Goal: Transaction & Acquisition: Purchase product/service

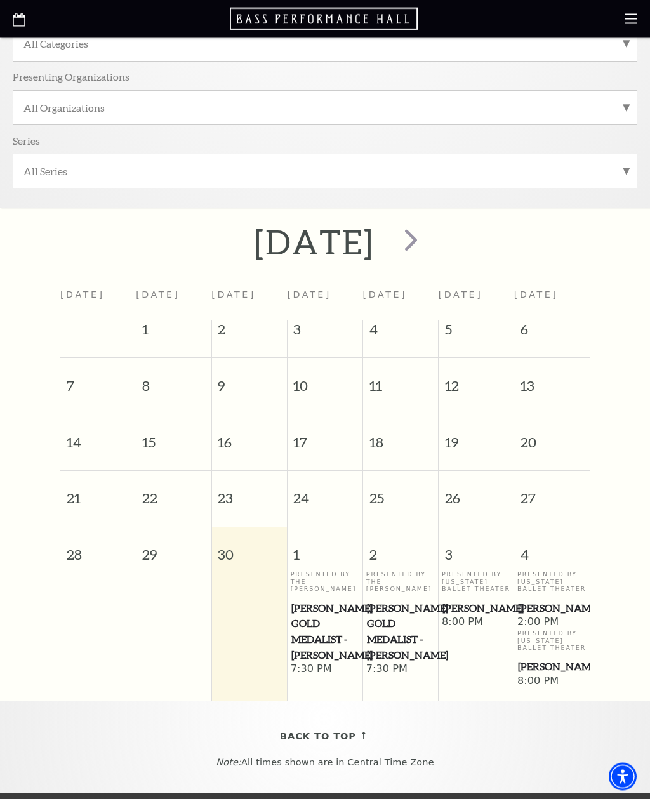
click at [429, 244] on span "next" at bounding box center [411, 240] width 36 height 36
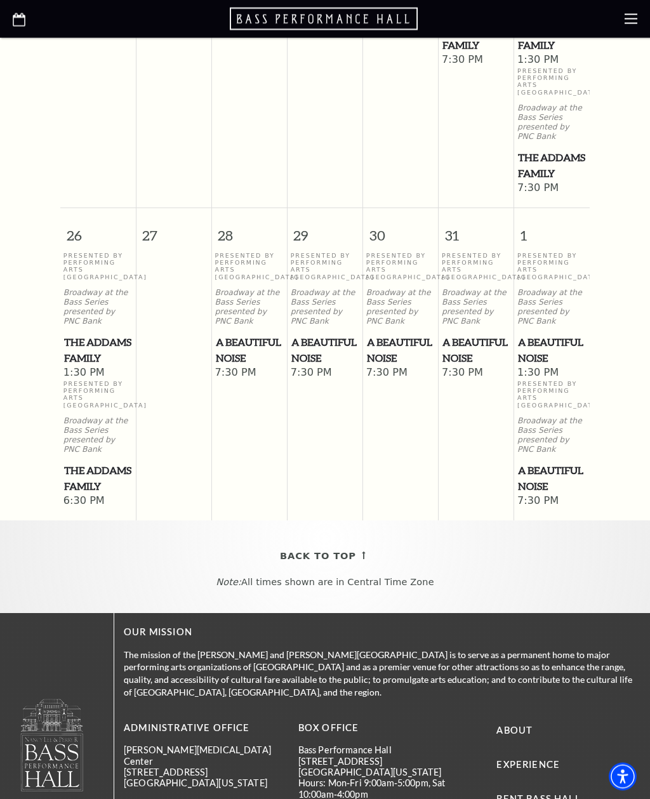
scroll to position [1111, 0]
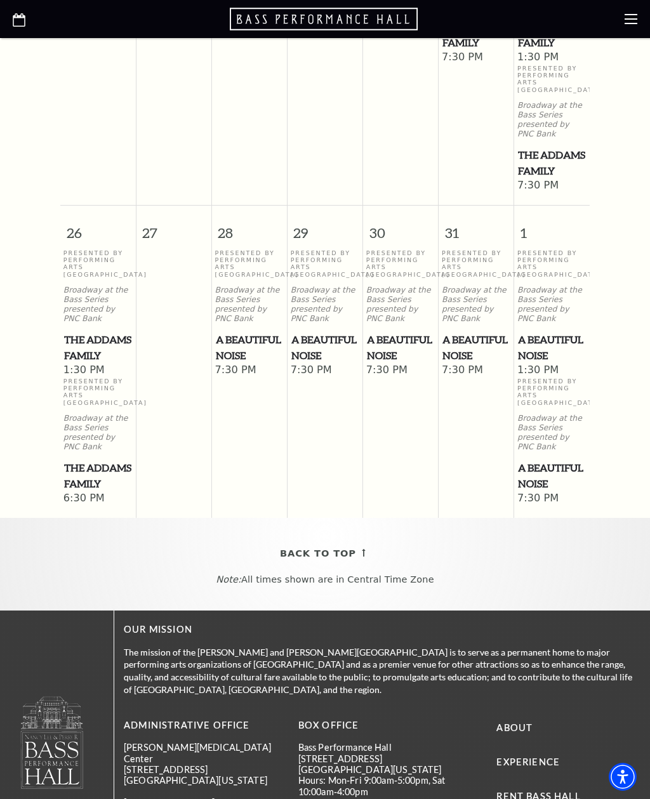
click at [258, 363] on span "A Beautiful Noise" at bounding box center [250, 347] width 68 height 31
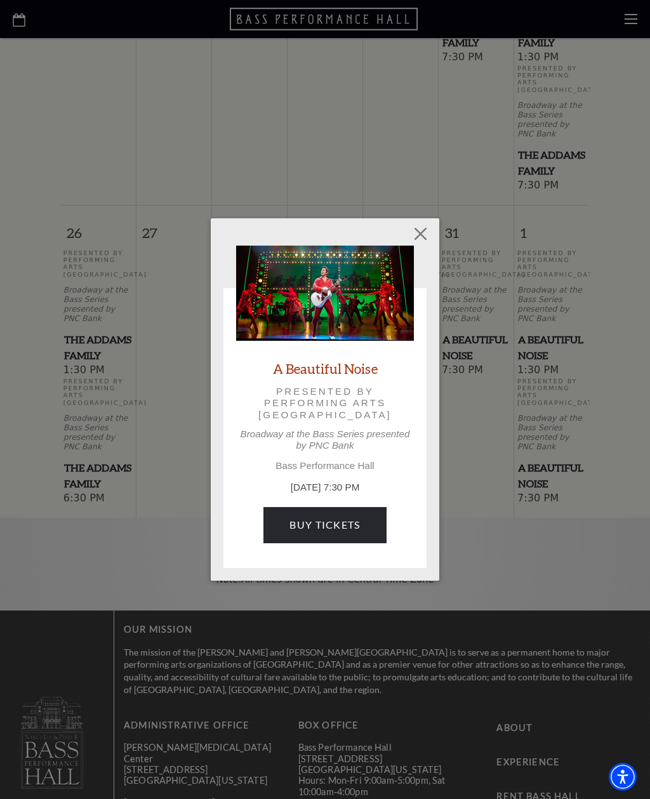
click at [319, 520] on link "Buy Tickets" at bounding box center [324, 525] width 122 height 36
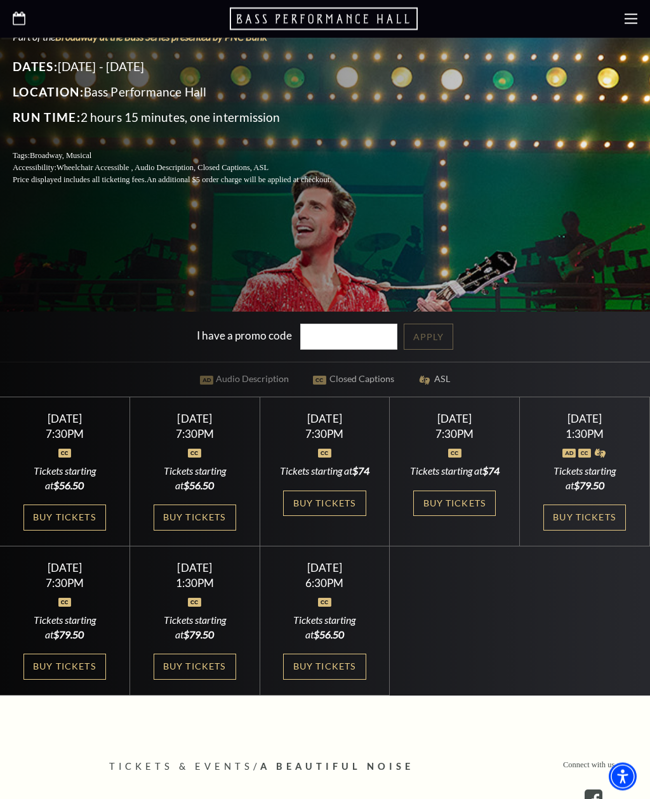
scroll to position [366, 0]
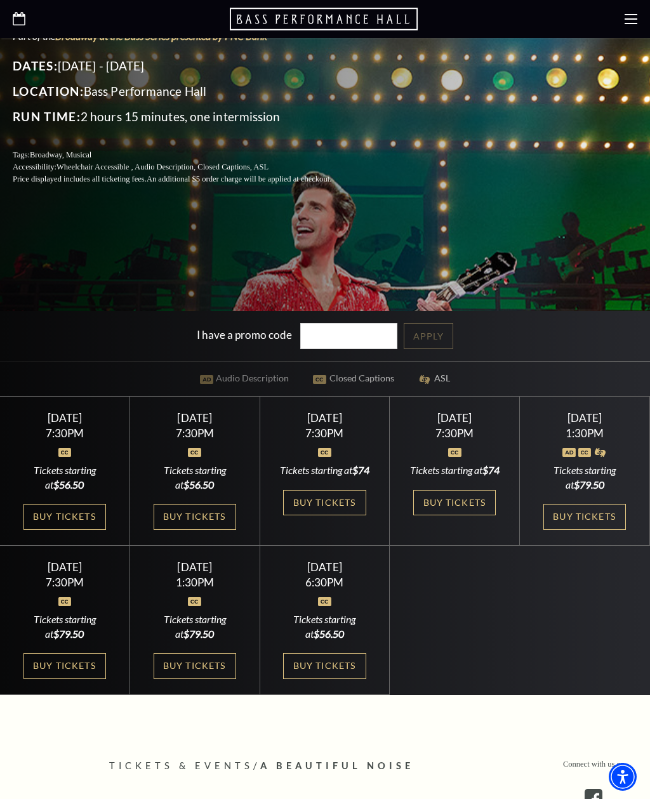
click at [77, 530] on link "Buy Tickets" at bounding box center [64, 517] width 82 height 26
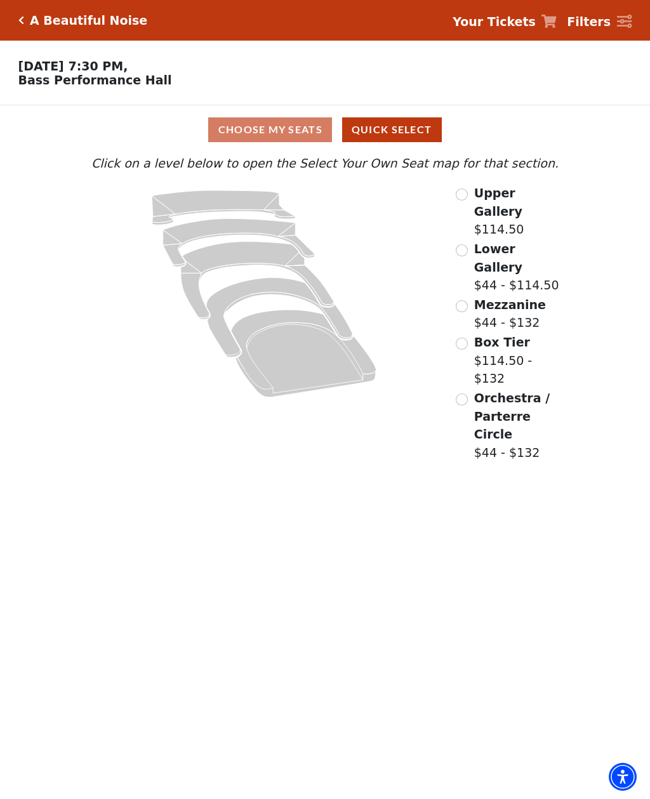
click at [464, 393] on input "Orchestra / Parterre Circle$44 - $132\a" at bounding box center [461, 399] width 12 height 12
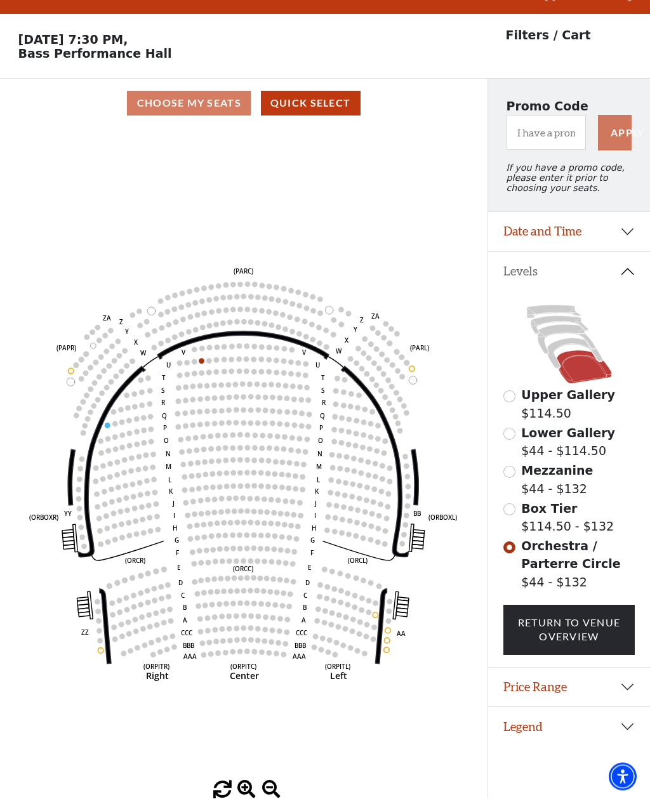
scroll to position [59, 0]
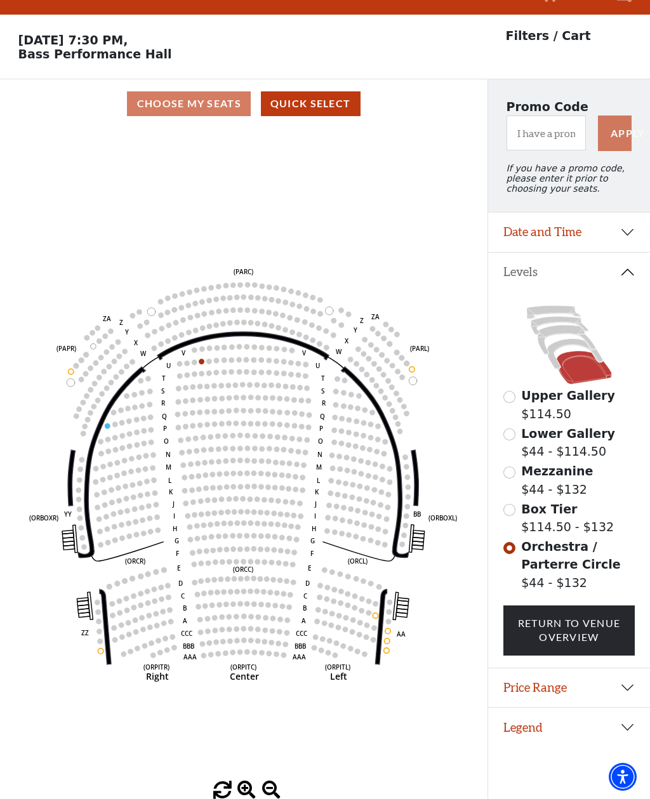
click at [237, 637] on circle at bounding box center [237, 639] width 5 height 5
click at [266, 627] on circle at bounding box center [265, 629] width 5 height 5
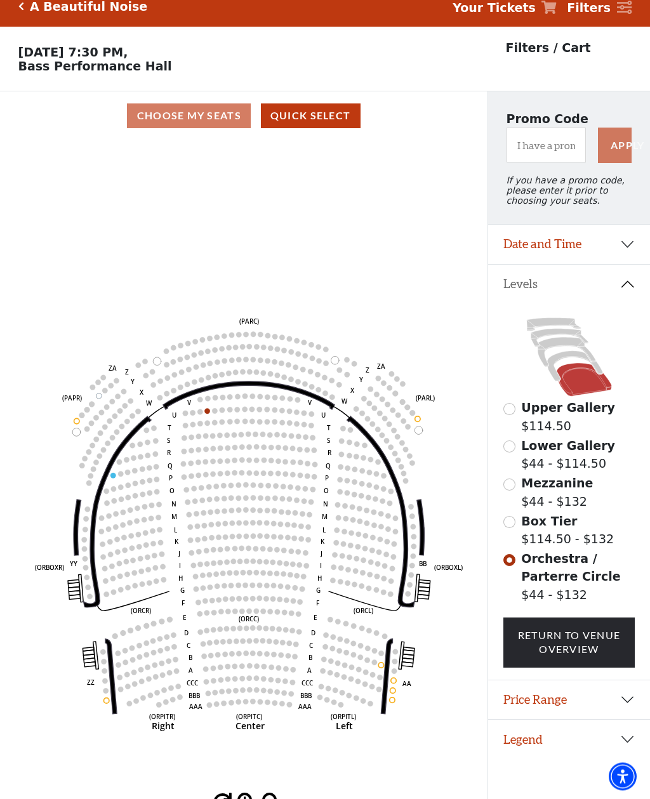
scroll to position [0, 0]
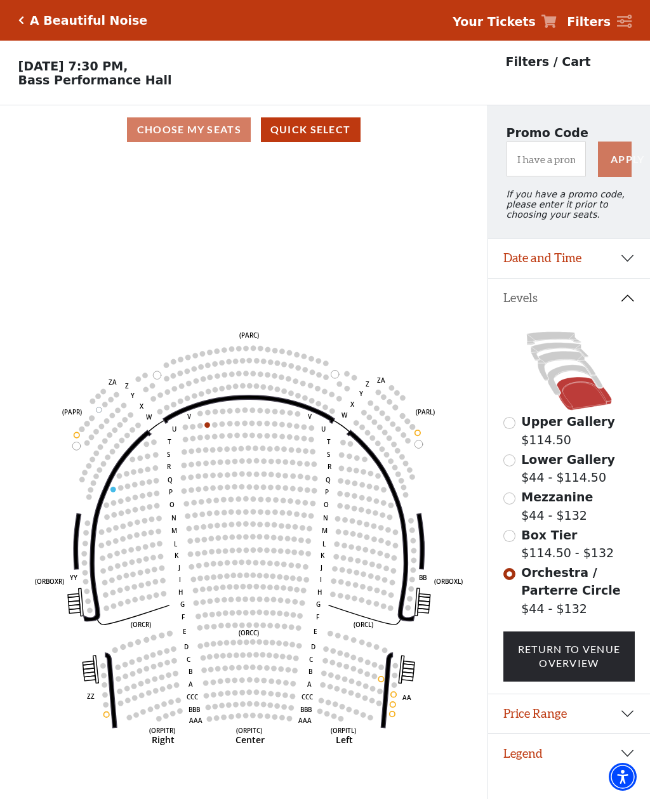
click at [175, 75] on p "Tuesday, October 28 at 7:30 PM, Bass Performance Hall" at bounding box center [243, 73] width 487 height 28
click at [24, 15] on div "A Beautiful Noise" at bounding box center [86, 20] width 124 height 15
click at [22, 18] on icon "Click here to go back to filters" at bounding box center [21, 20] width 6 height 9
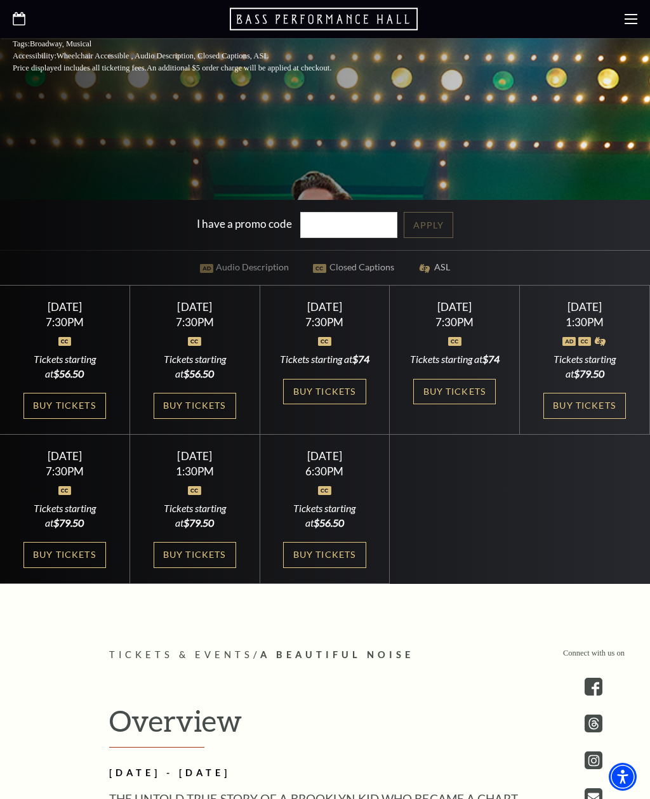
scroll to position [480, 0]
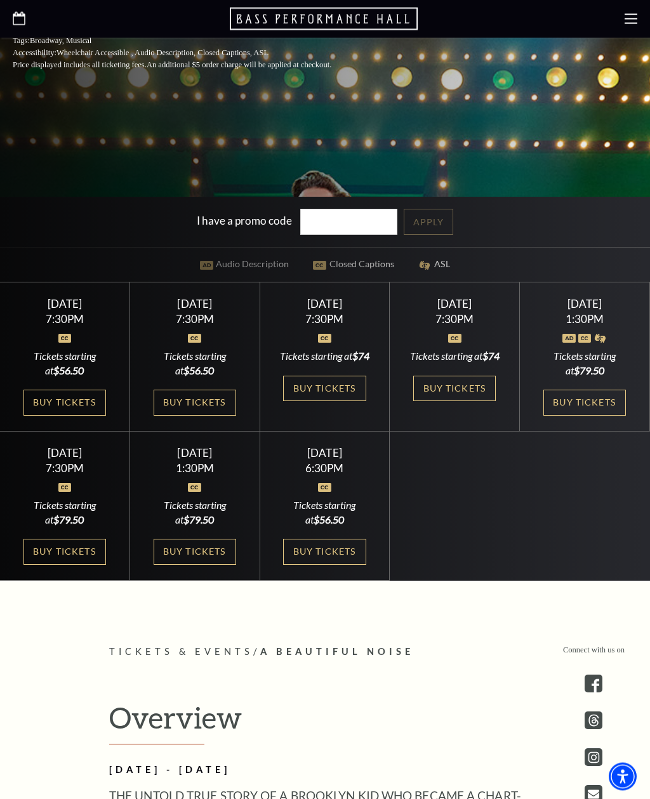
click at [208, 416] on link "Buy Tickets" at bounding box center [195, 403] width 82 height 26
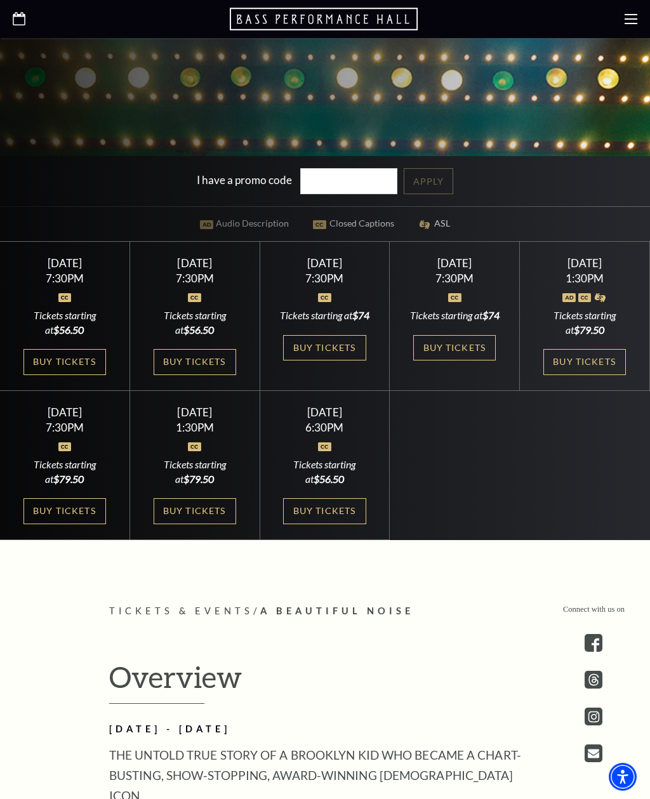
click at [340, 361] on link "Buy Tickets" at bounding box center [324, 348] width 82 height 26
click at [471, 361] on link "Buy Tickets" at bounding box center [454, 348] width 82 height 26
click at [598, 375] on link "Buy Tickets" at bounding box center [584, 362] width 82 height 26
click at [595, 375] on link "Buy Tickets" at bounding box center [584, 362] width 82 height 26
click at [344, 322] on div "Tickets starting at $74" at bounding box center [324, 315] width 99 height 14
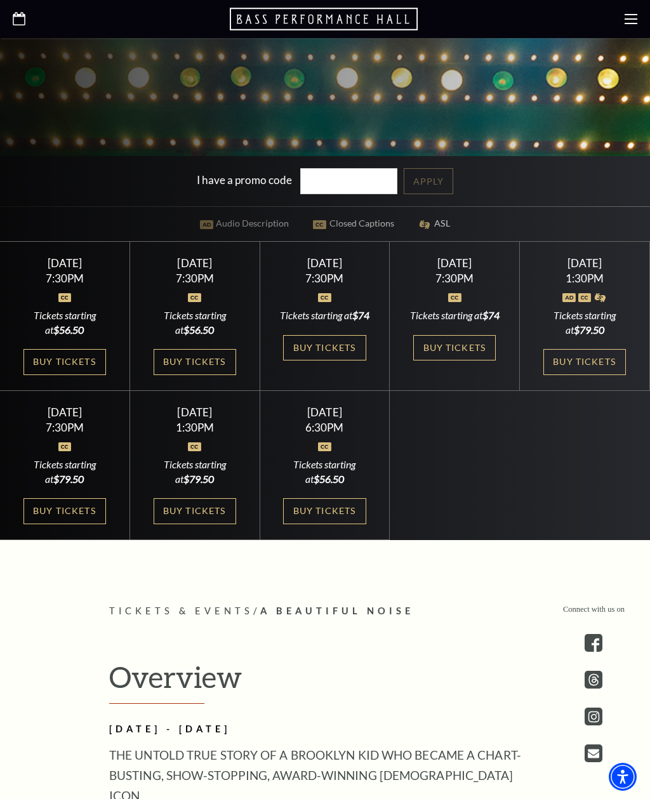
click at [332, 361] on link "Buy Tickets" at bounding box center [324, 348] width 82 height 26
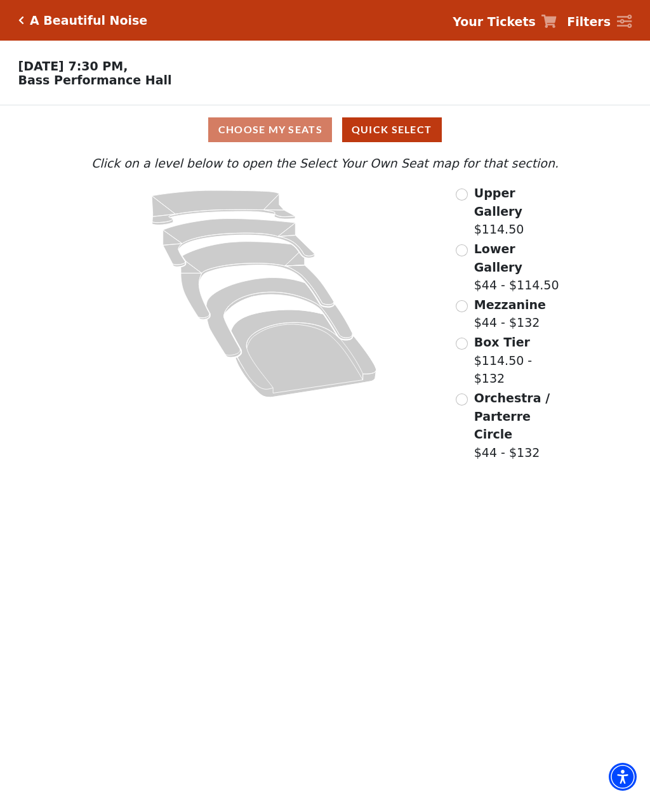
click at [278, 132] on div "Choose My Seats Quick Select" at bounding box center [324, 129] width 487 height 25
click at [291, 134] on div "Choose My Seats Quick Select" at bounding box center [324, 129] width 487 height 25
click at [320, 369] on icon "Orchestra / Parterre Circle - Seats Available: 5" at bounding box center [303, 354] width 145 height 88
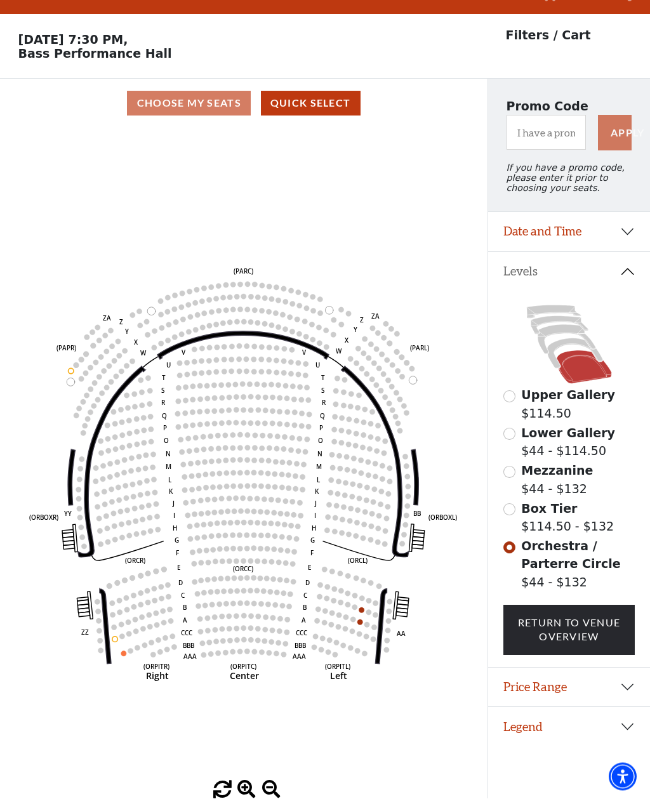
scroll to position [59, 0]
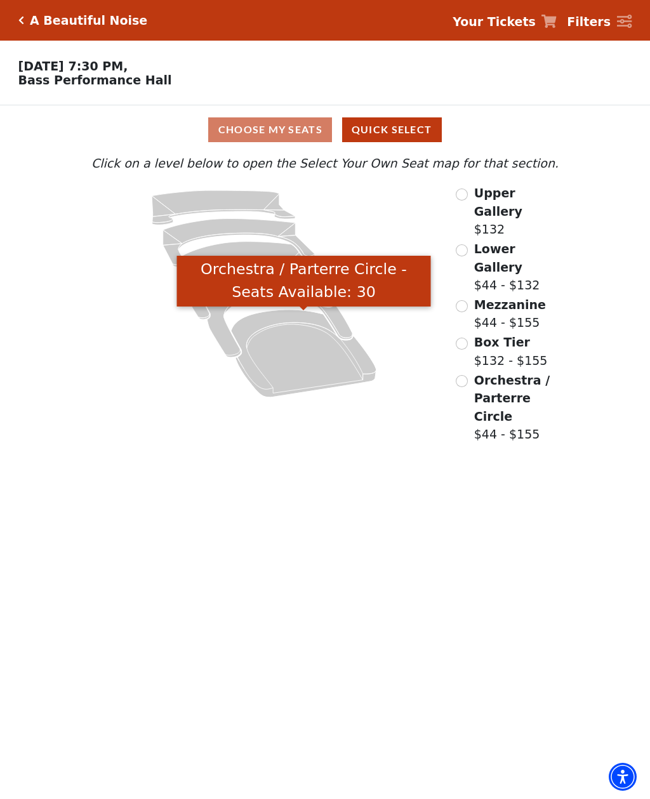
click at [318, 382] on icon "Orchestra / Parterre Circle - Seats Available: 30" at bounding box center [303, 354] width 145 height 88
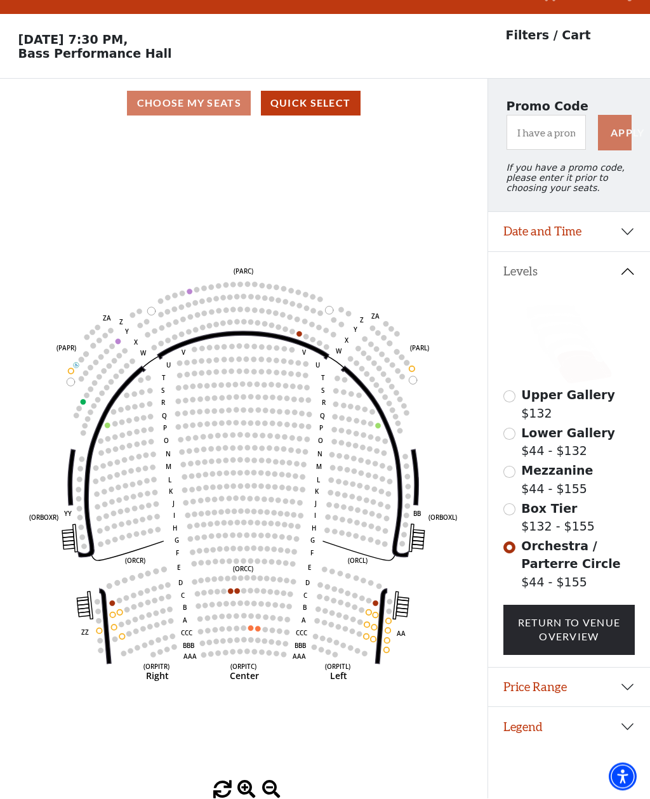
scroll to position [59, 0]
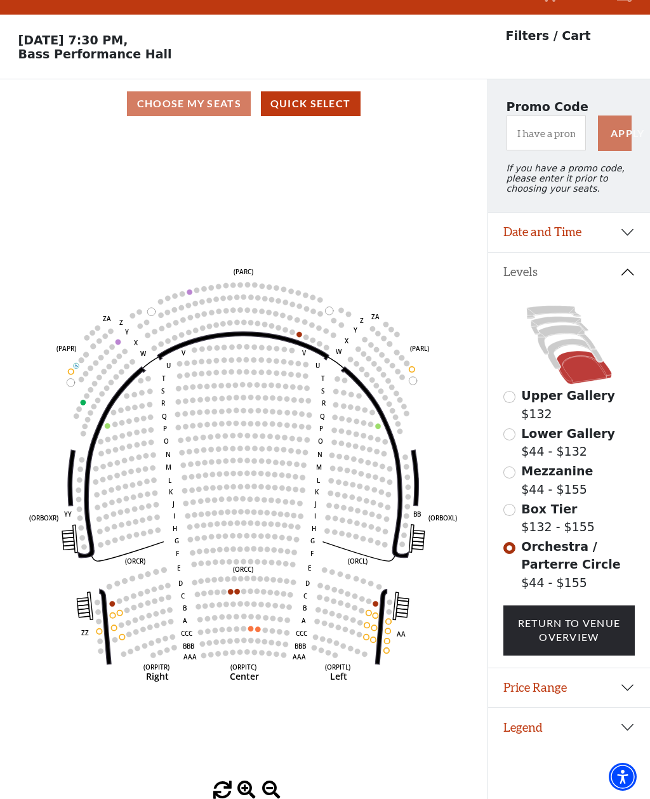
click at [364, 634] on circle at bounding box center [365, 636] width 5 height 5
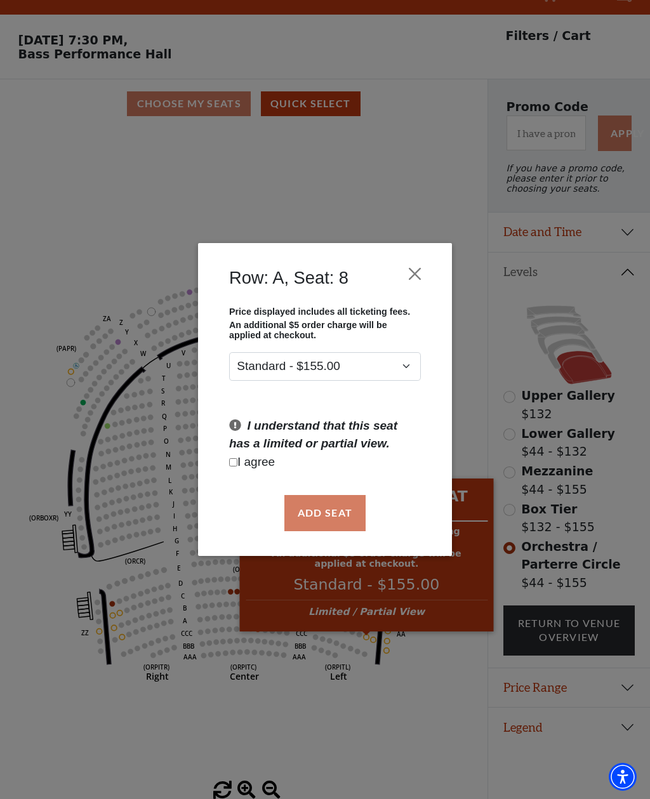
click at [425, 273] on button "Close" at bounding box center [415, 274] width 24 height 24
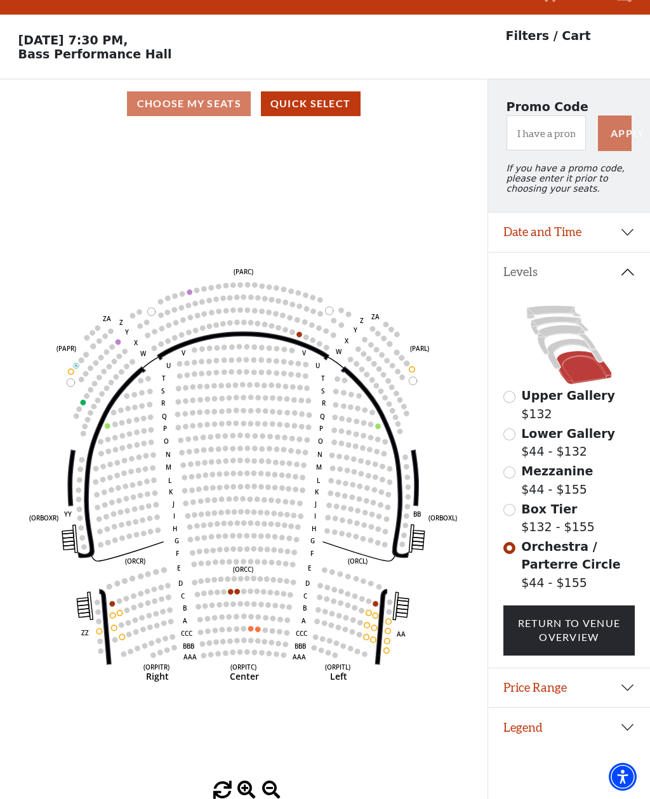
click at [229, 589] on circle at bounding box center [230, 591] width 5 height 5
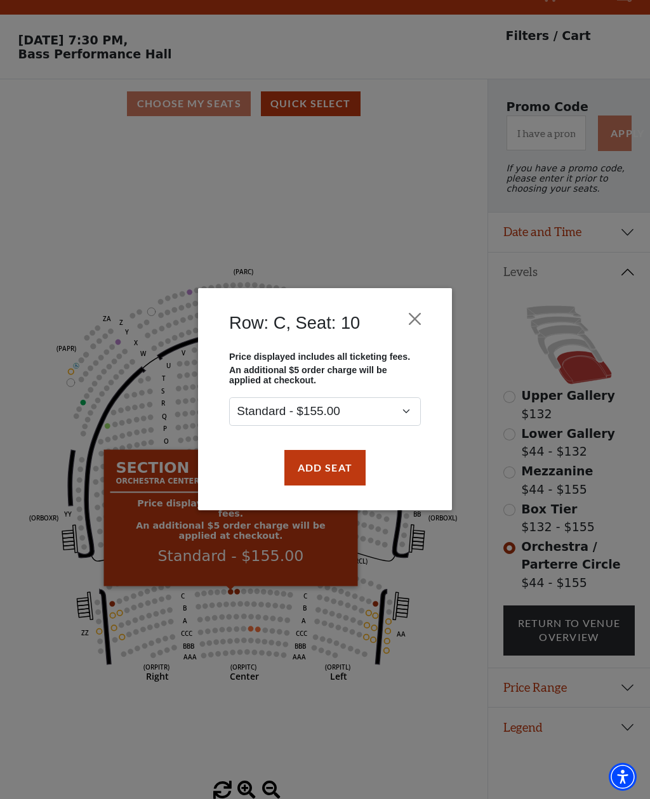
click at [422, 319] on button "Close" at bounding box center [415, 319] width 24 height 24
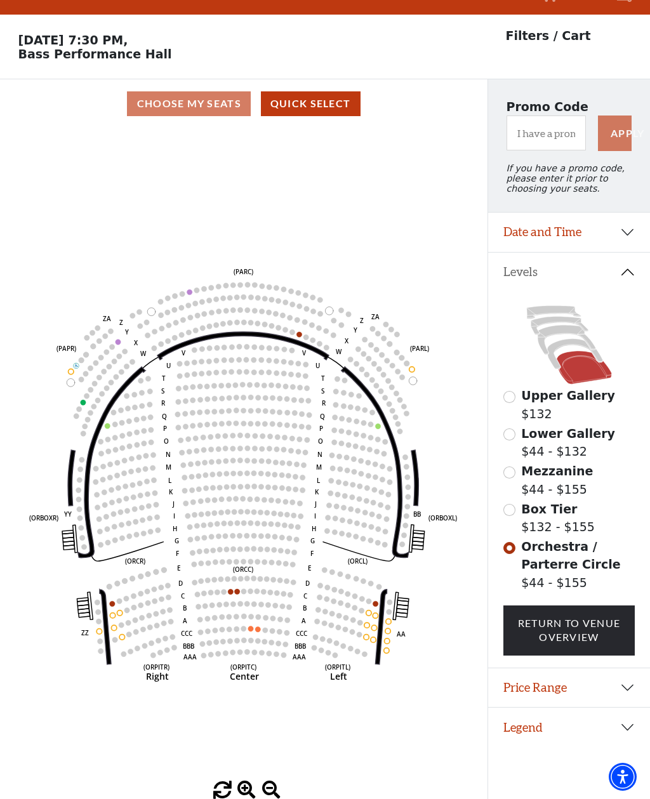
click at [251, 625] on circle at bounding box center [250, 627] width 5 height 5
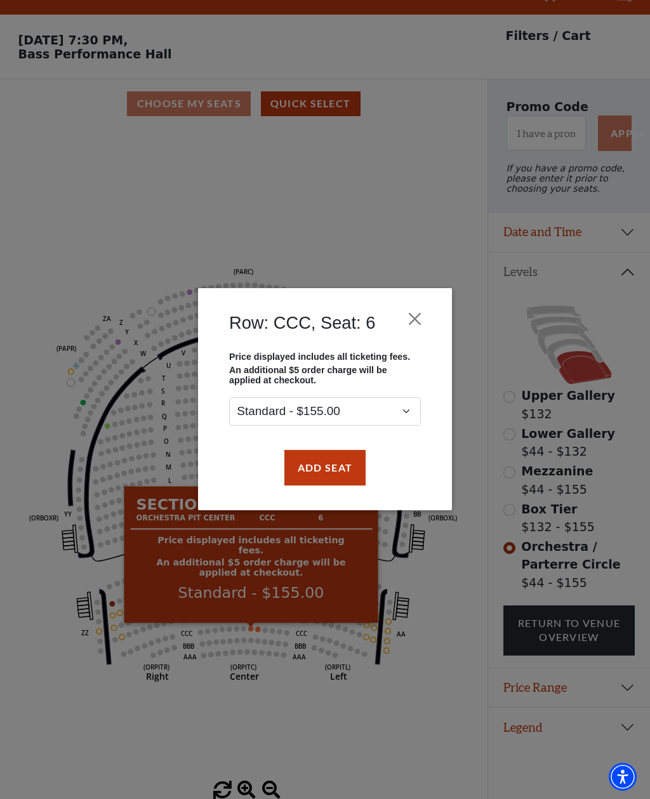
click at [419, 311] on button "Close" at bounding box center [415, 319] width 24 height 24
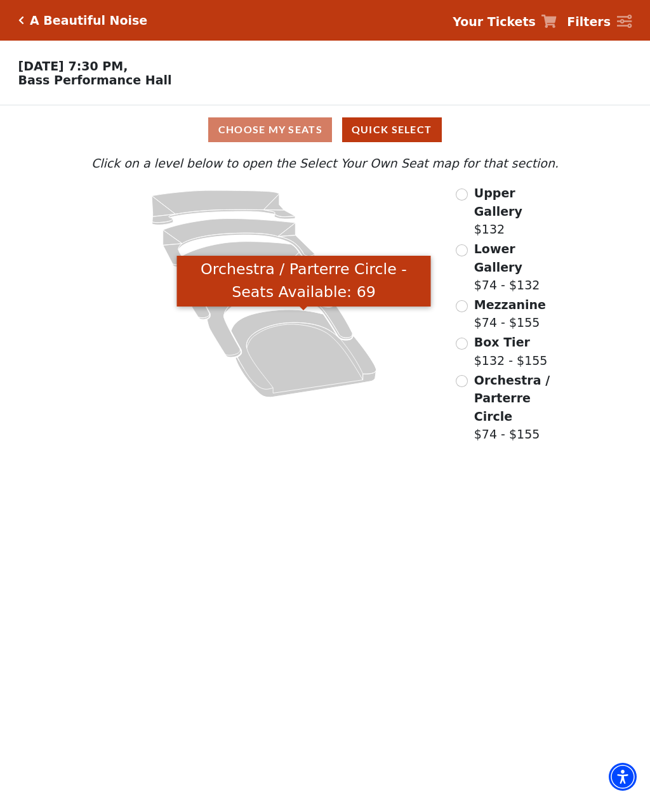
click at [304, 360] on icon "Orchestra / Parterre Circle - Seats Available: 69" at bounding box center [303, 354] width 145 height 88
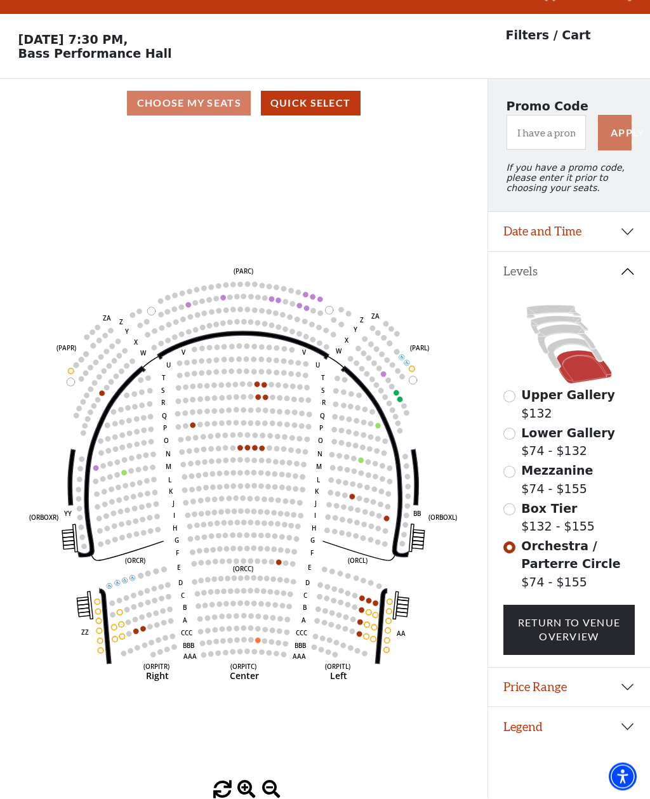
scroll to position [59, 0]
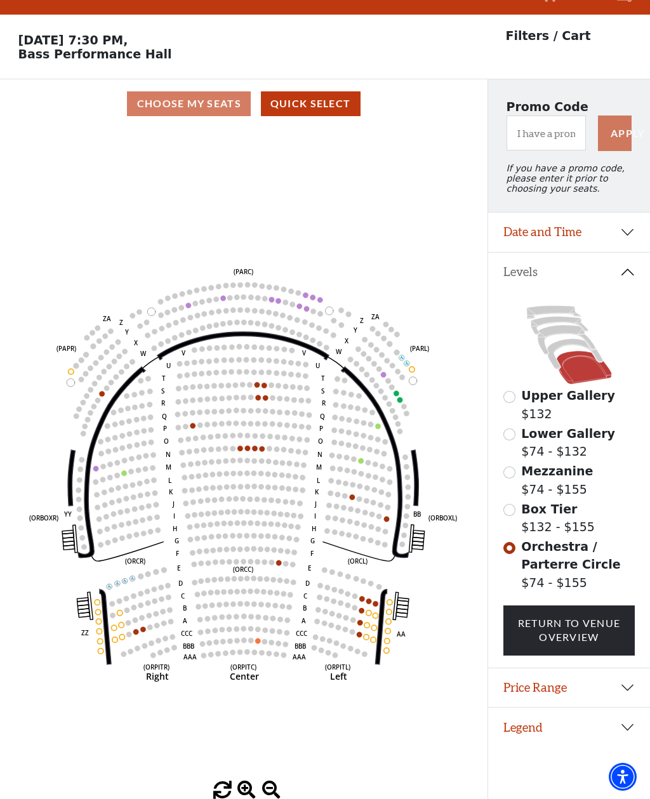
click at [252, 445] on use "Seat Selected" at bounding box center [255, 448] width 6 height 6
click at [249, 445] on circle at bounding box center [247, 447] width 5 height 5
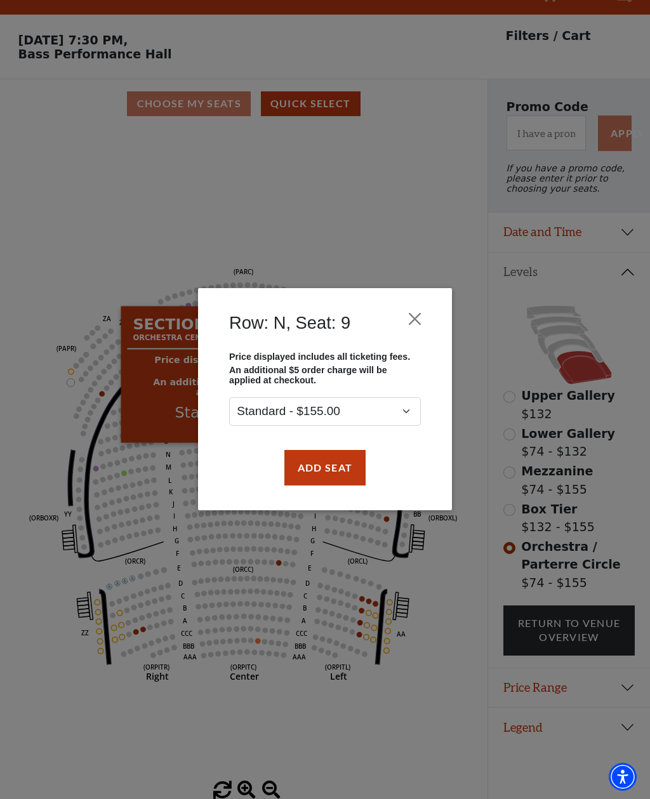
click at [417, 320] on button "Close" at bounding box center [415, 319] width 24 height 24
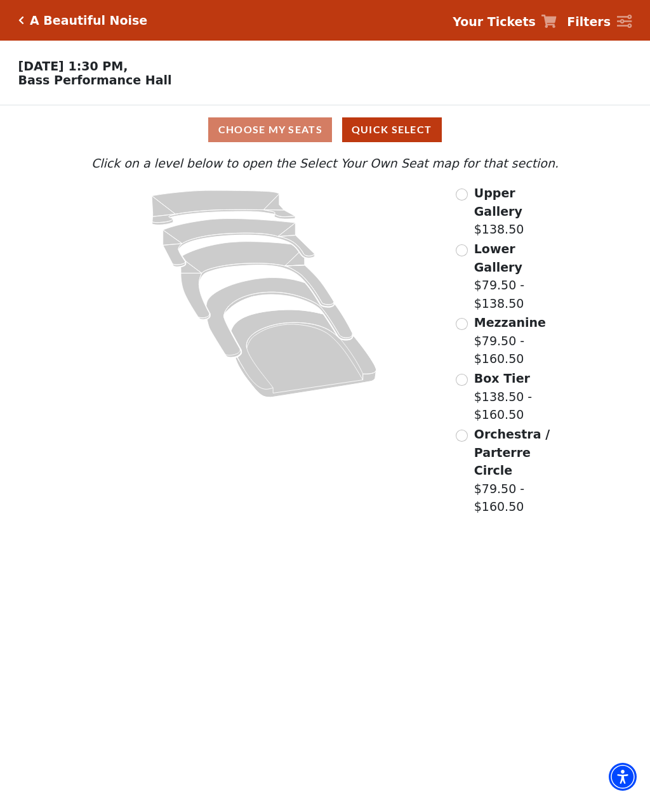
click at [308, 366] on icon "Orchestra / Parterre Circle - Seats Available: 22" at bounding box center [303, 354] width 145 height 88
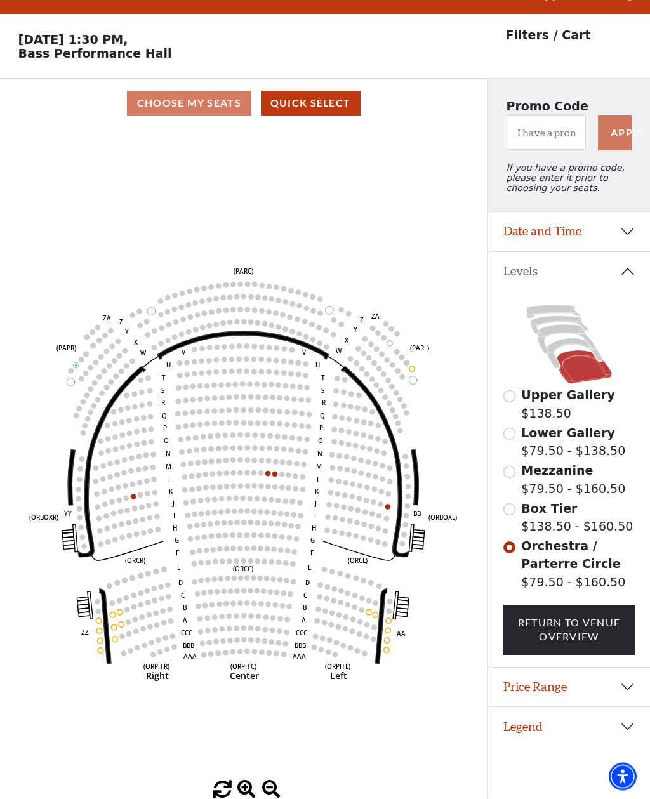
scroll to position [59, 0]
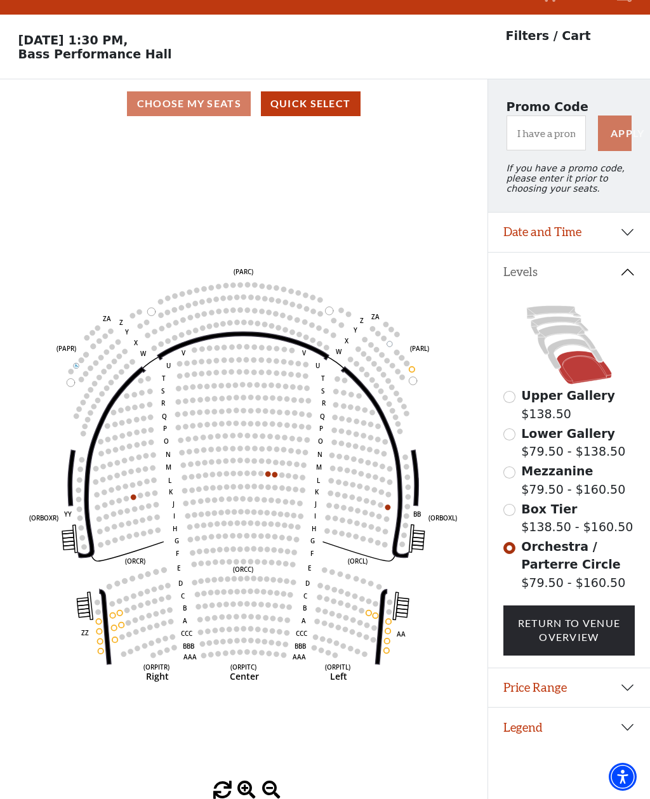
click at [519, 386] on div "Upper Gallery $138.50" at bounding box center [569, 404] width 132 height 36
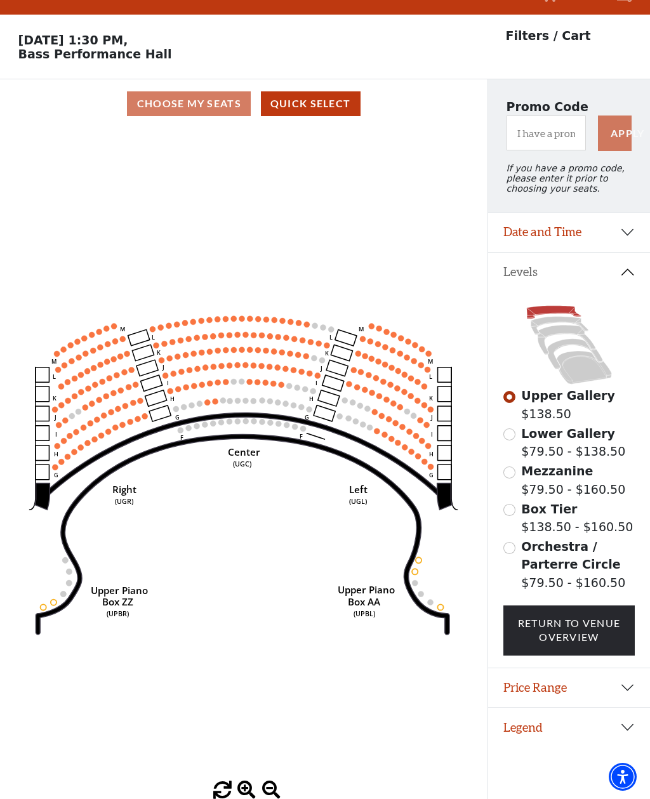
click at [513, 428] on input "Lower Gallery$79.50 - $138.50\a" at bounding box center [509, 434] width 12 height 12
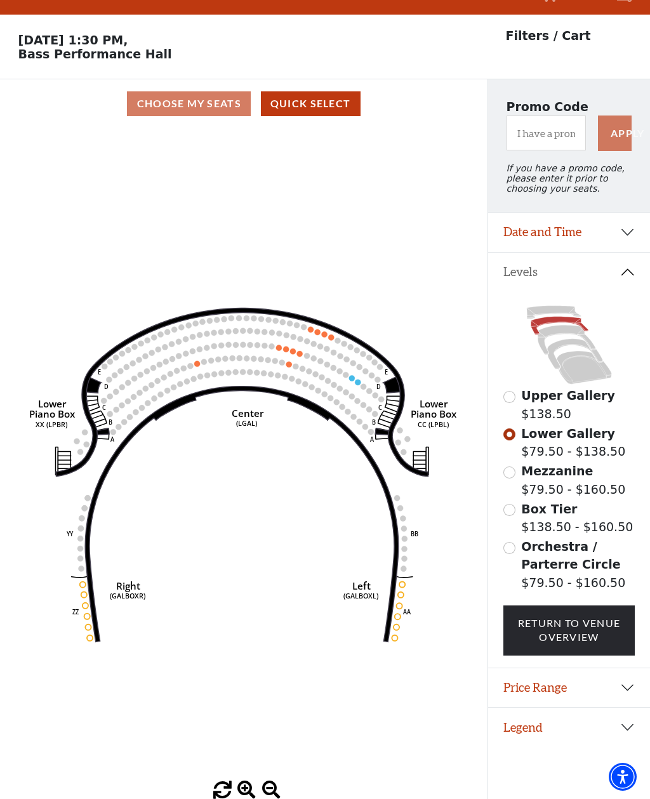
click at [513, 466] on input "Mezzanine$79.50 - $160.50\a" at bounding box center [509, 472] width 12 height 12
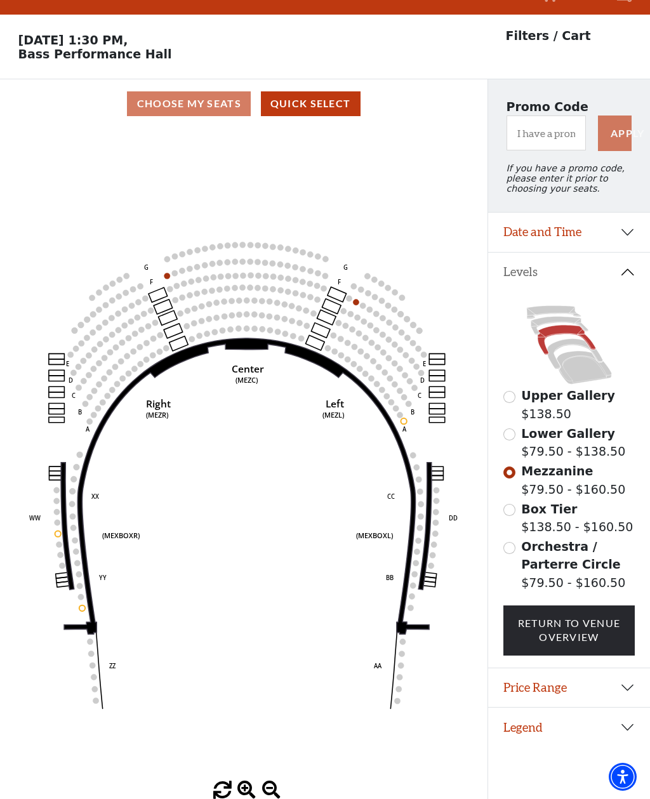
click at [513, 500] on div "Box Tier $138.50 - $160.50" at bounding box center [569, 518] width 132 height 36
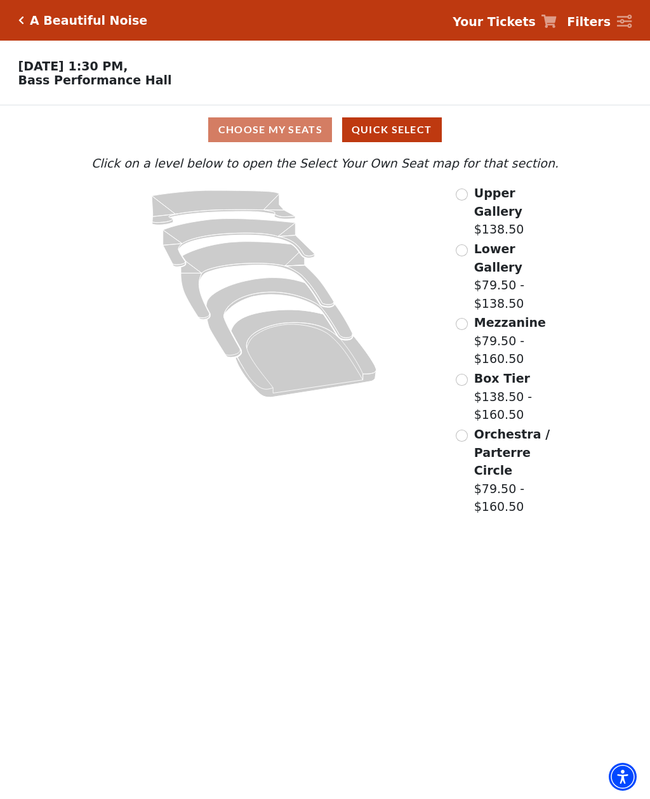
click at [518, 313] on label "Mezzanine $79.50 - $160.50" at bounding box center [517, 340] width 86 height 55
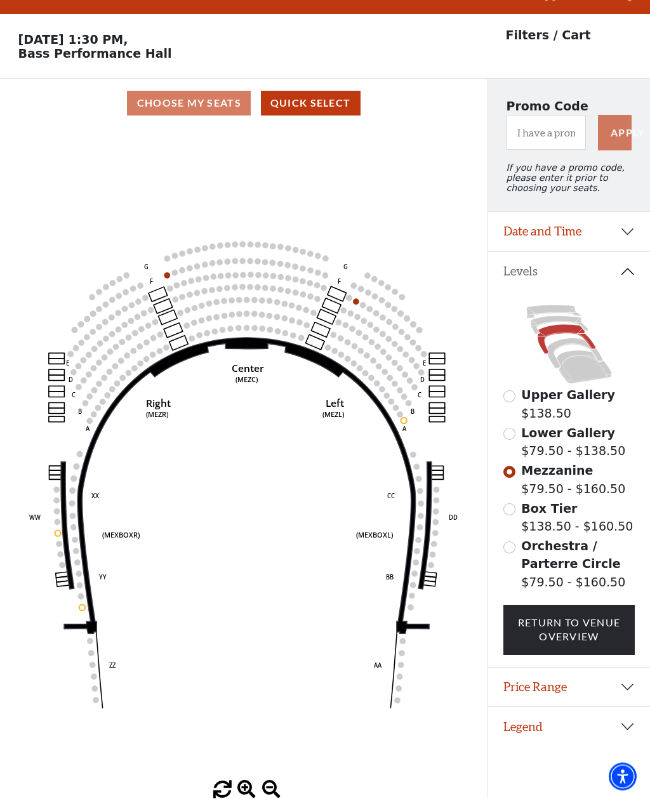
scroll to position [59, 0]
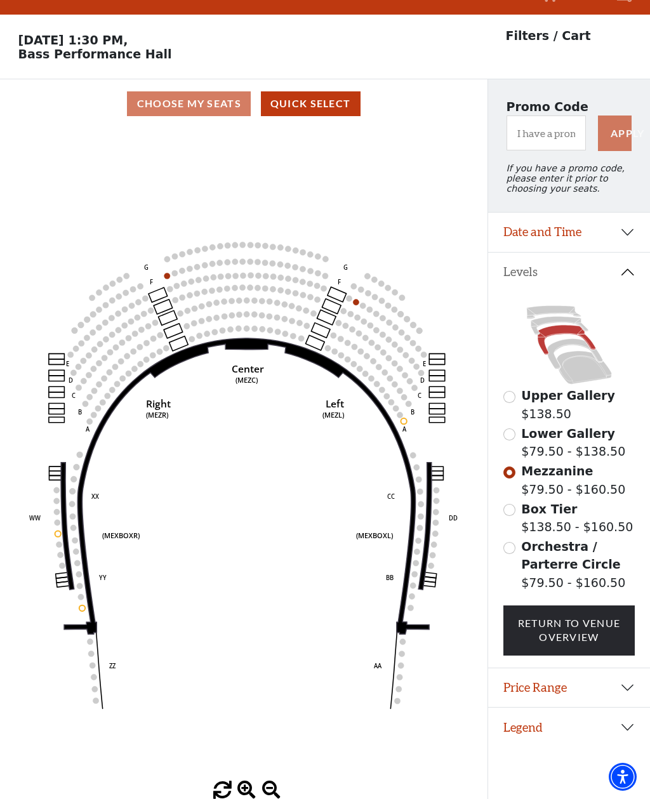
click at [572, 539] on span "Orchestra / Parterre Circle" at bounding box center [570, 555] width 99 height 32
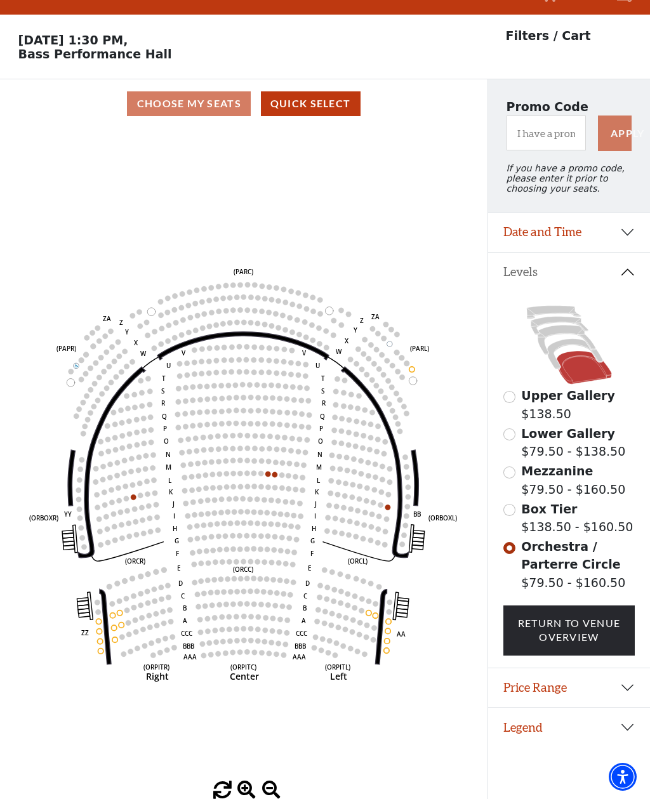
click at [573, 500] on label "Box Tier $138.50 - $160.50" at bounding box center [577, 518] width 112 height 36
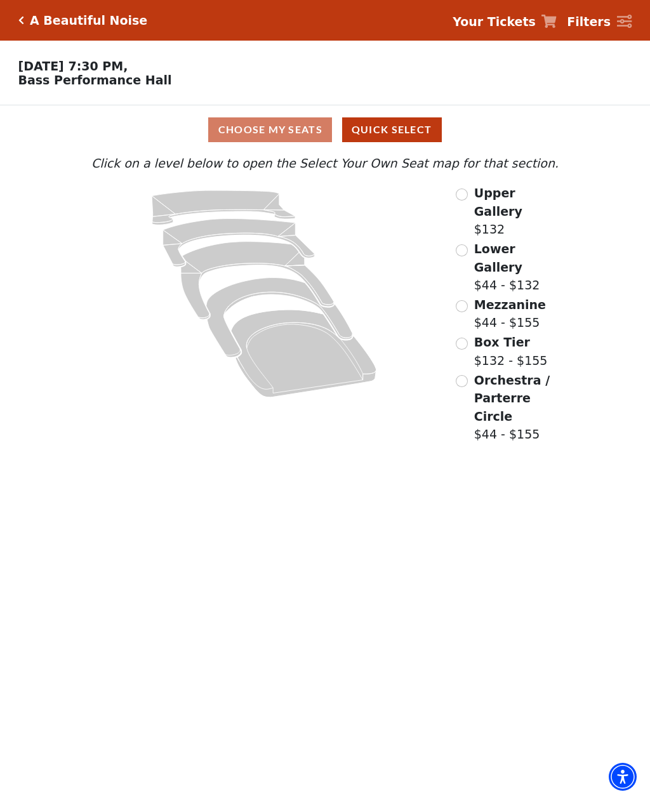
click at [471, 194] on div "Upper Gallery $132" at bounding box center [507, 211] width 104 height 55
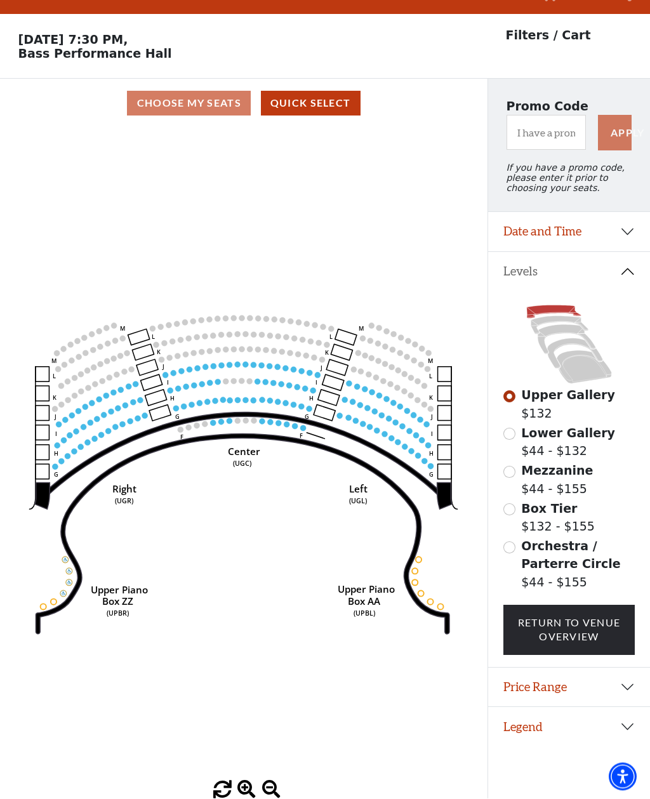
scroll to position [59, 0]
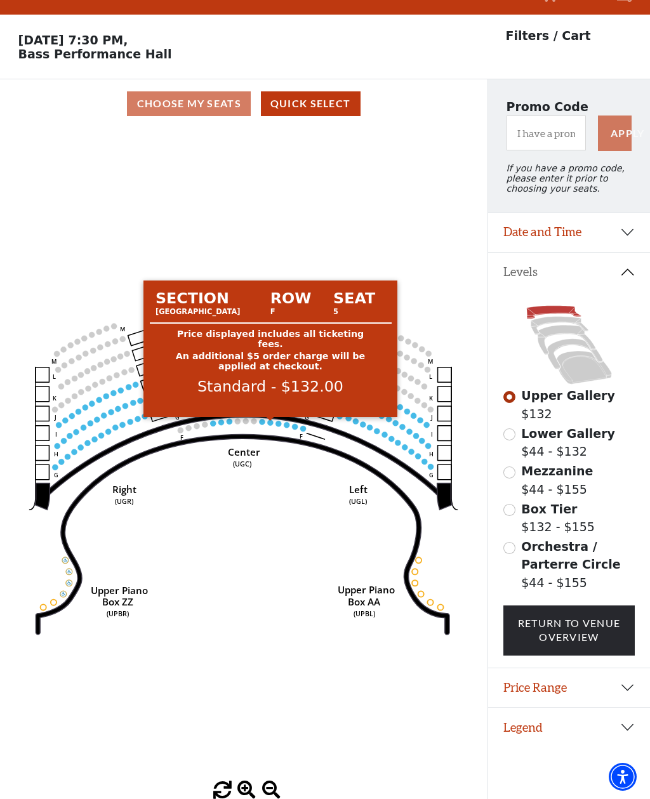
click at [269, 419] on circle at bounding box center [271, 422] width 6 height 6
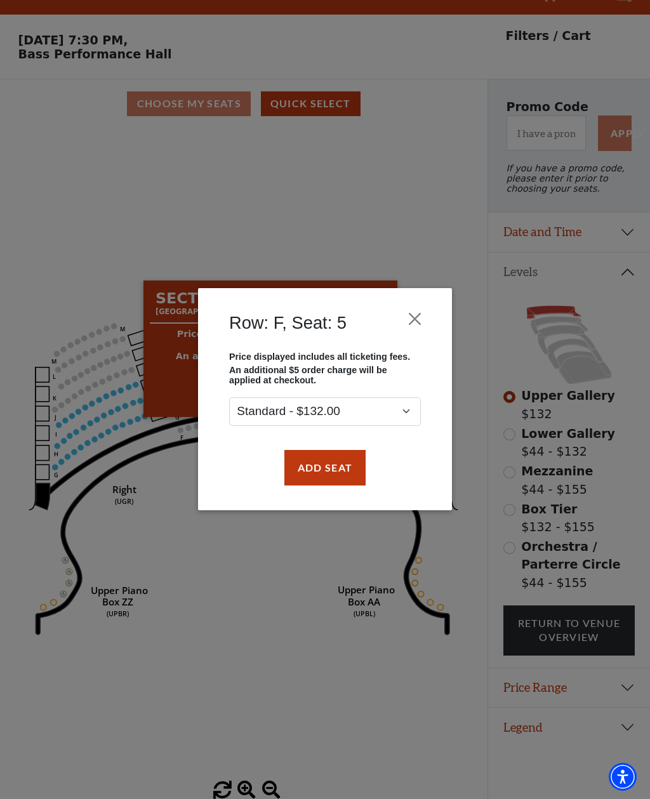
click at [420, 315] on button "Close" at bounding box center [415, 319] width 24 height 24
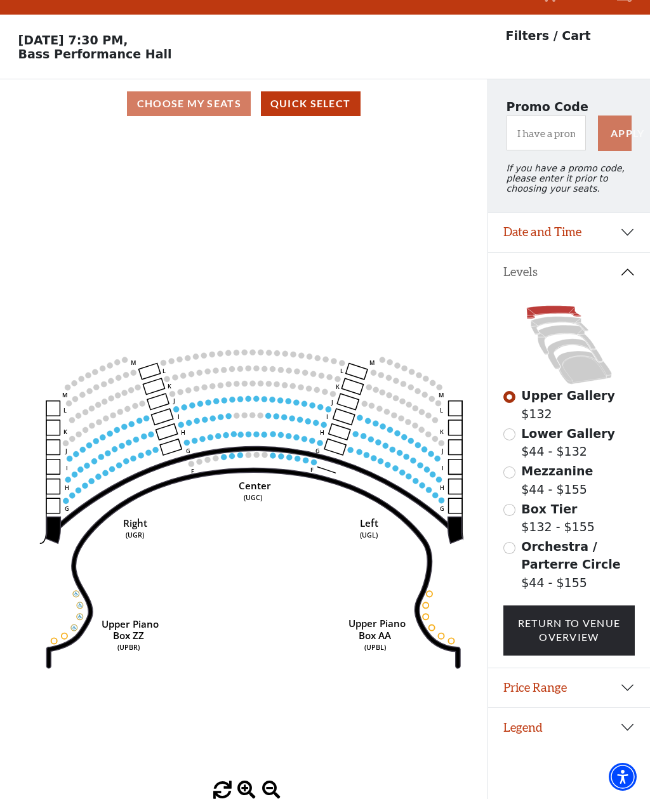
click at [296, 455] on circle at bounding box center [298, 458] width 6 height 6
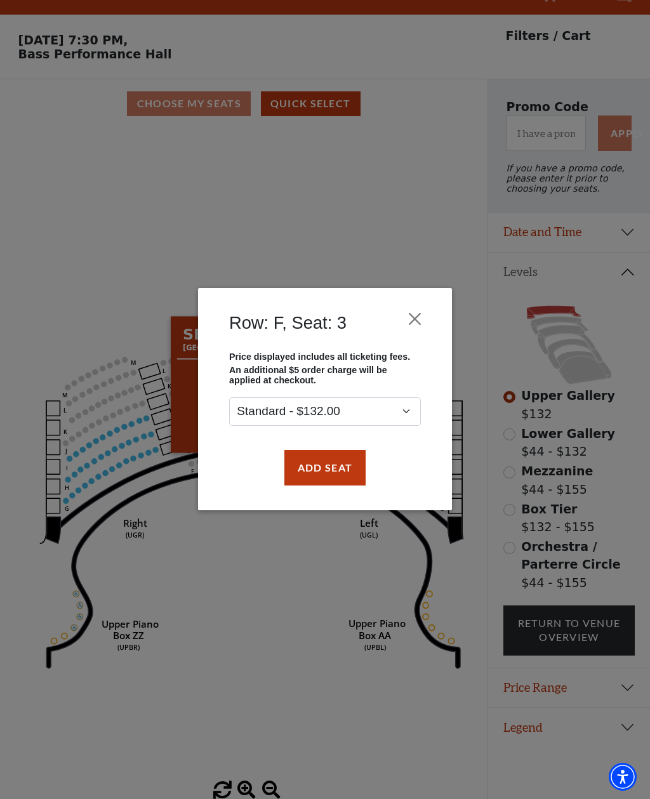
click at [417, 313] on button "Close" at bounding box center [415, 319] width 24 height 24
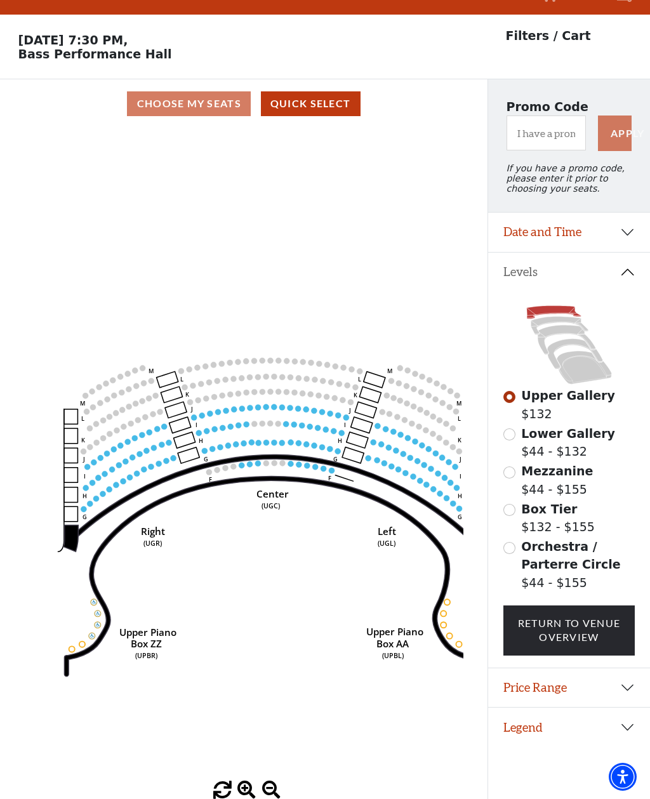
click at [299, 461] on circle at bounding box center [299, 464] width 6 height 6
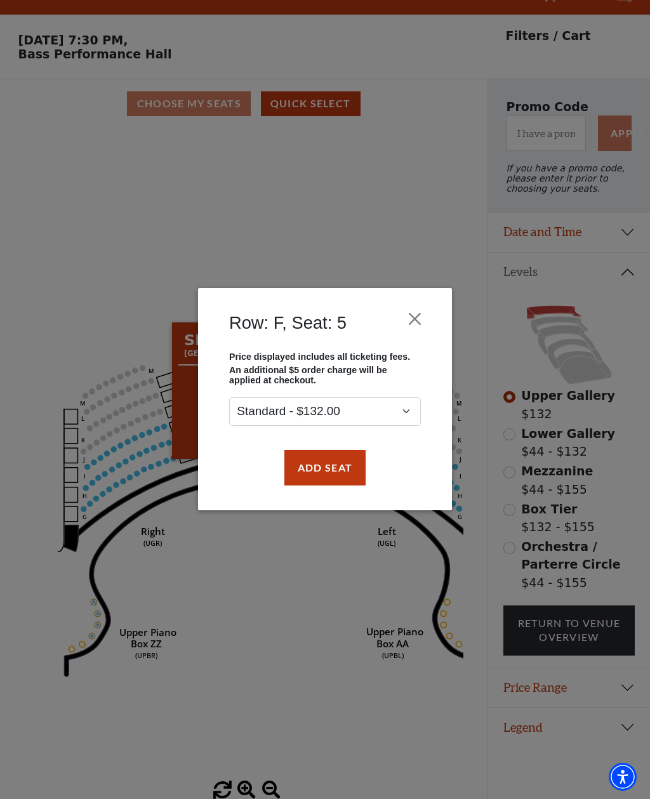
click at [479, 787] on div "Row: F, Seat: 5 Price displayed includes all ticketing fees. An additional $5 o…" at bounding box center [325, 399] width 650 height 799
click at [382, 552] on div "Row: F, Seat: 5 Price displayed includes all ticketing fees. An additional $5 o…" at bounding box center [325, 399] width 650 height 799
click at [412, 320] on button "Close" at bounding box center [415, 319] width 24 height 24
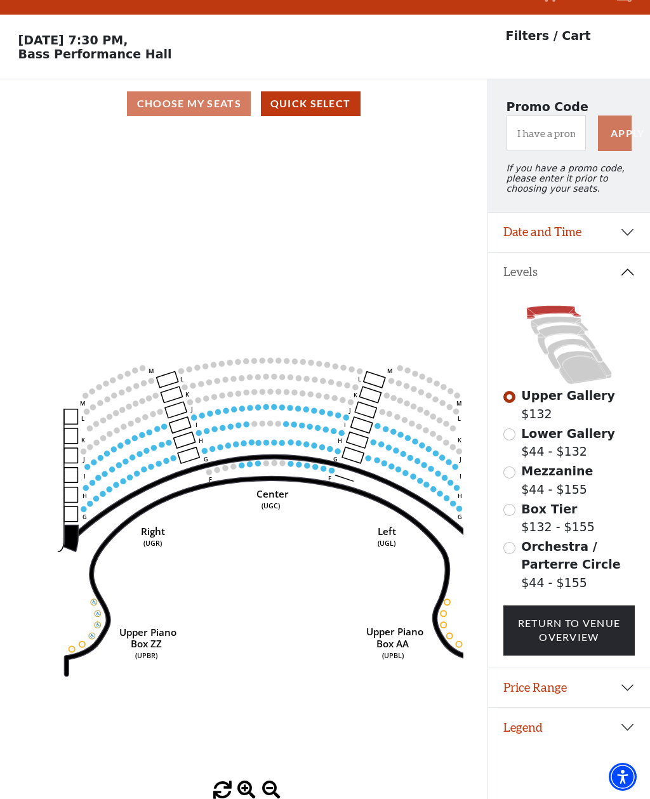
click at [514, 428] on input "Lower Gallery$44 - $132\a" at bounding box center [509, 434] width 12 height 12
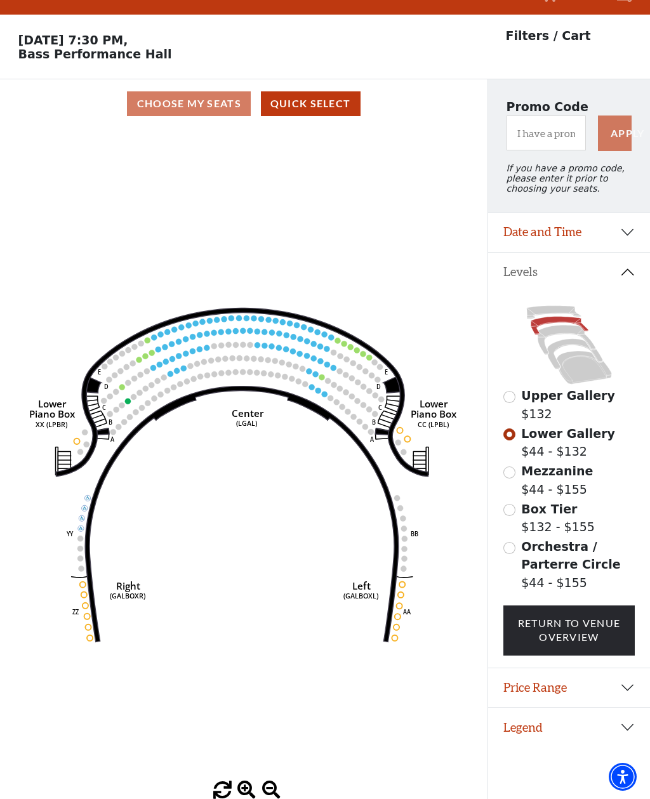
click at [508, 466] on input "Mezzanine$44 - $155\a" at bounding box center [509, 472] width 12 height 12
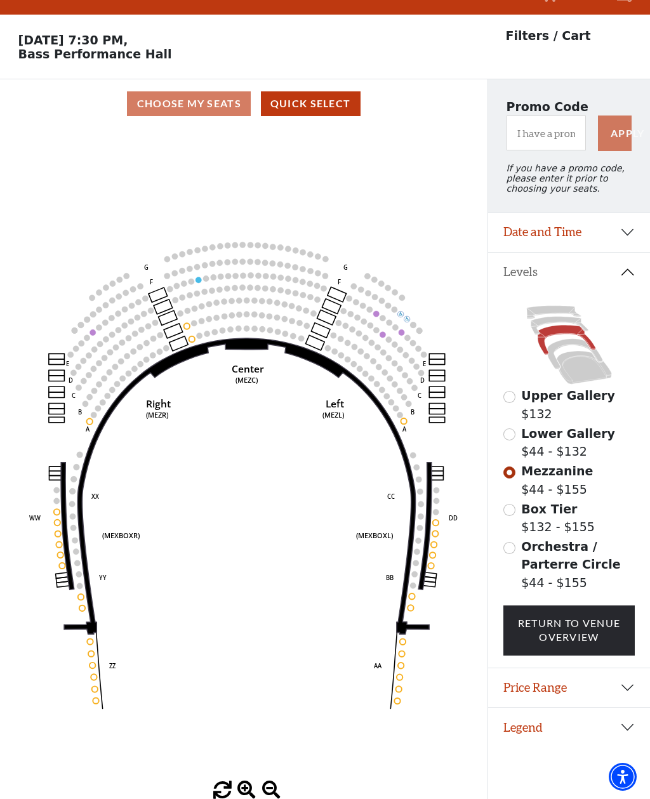
click at [513, 542] on input "Orchestra / Parterre Circle$44 - $155\a" at bounding box center [509, 548] width 12 height 12
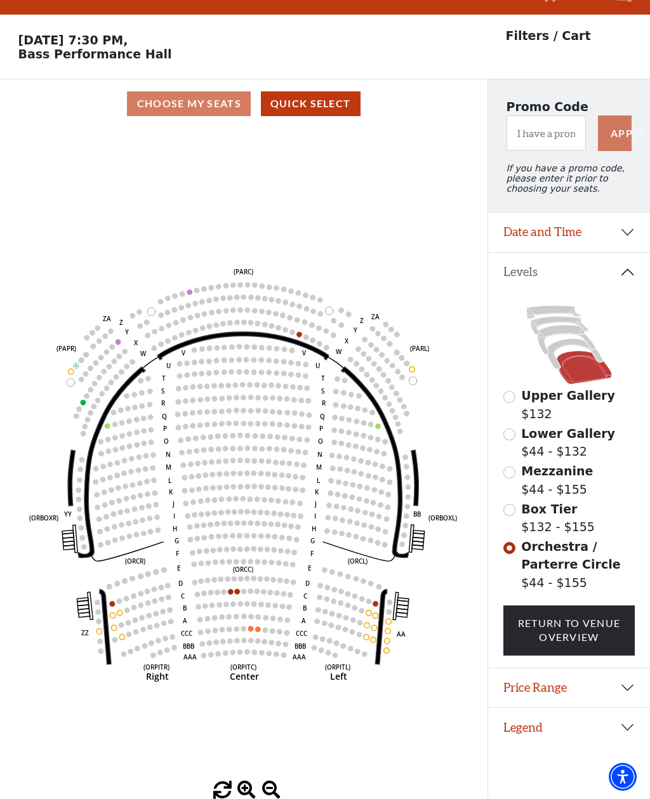
click at [254, 649] on circle at bounding box center [254, 651] width 5 height 5
click at [258, 626] on circle at bounding box center [257, 628] width 5 height 5
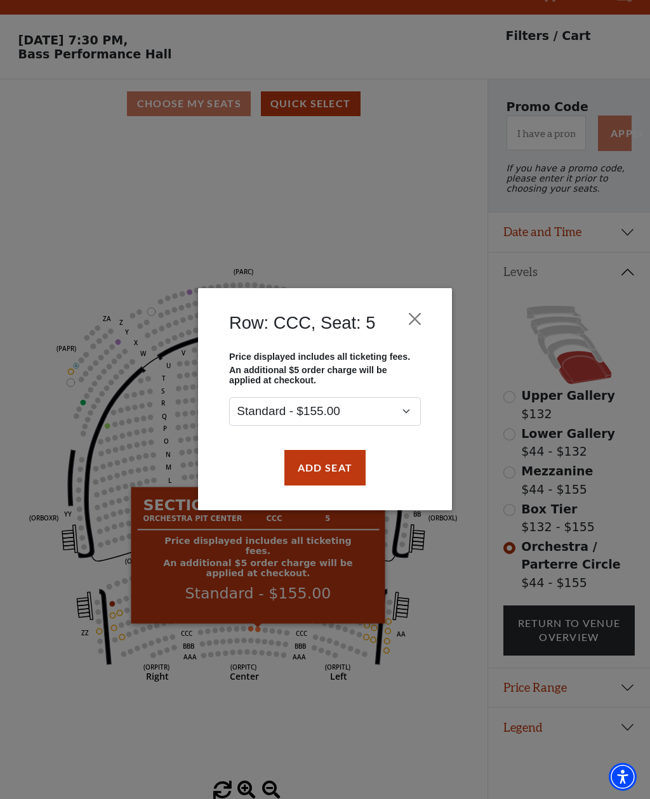
click at [410, 324] on button "Close" at bounding box center [415, 319] width 24 height 24
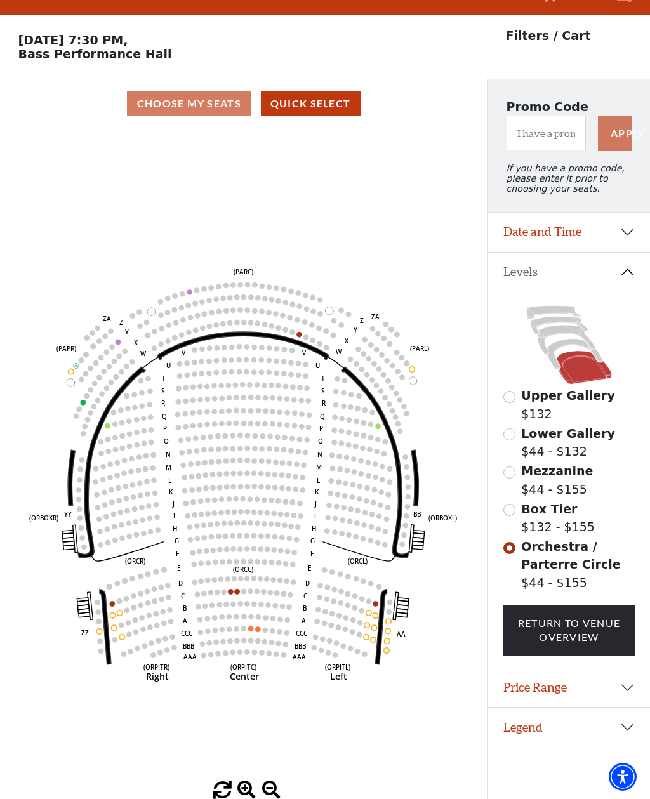
click at [237, 589] on circle at bounding box center [237, 591] width 5 height 5
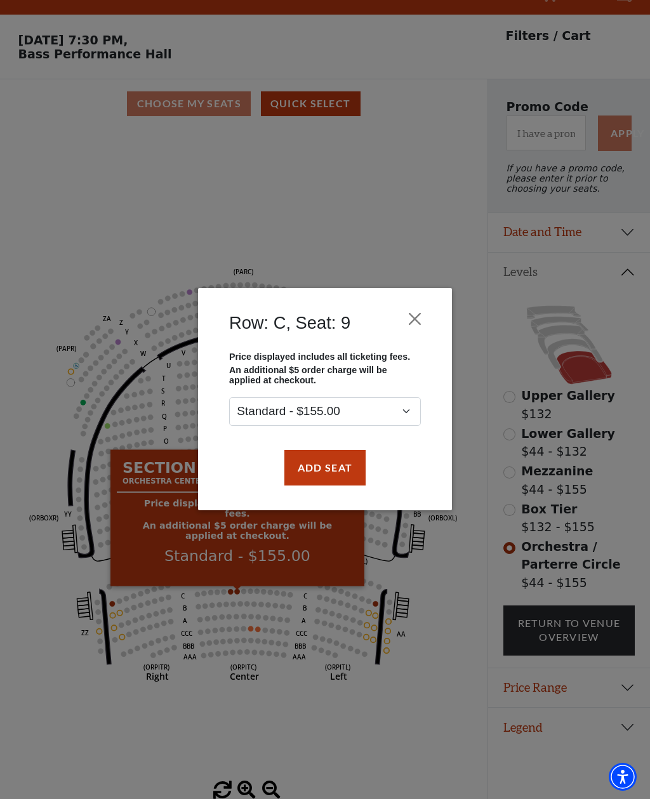
click at [418, 321] on button "Close" at bounding box center [415, 319] width 24 height 24
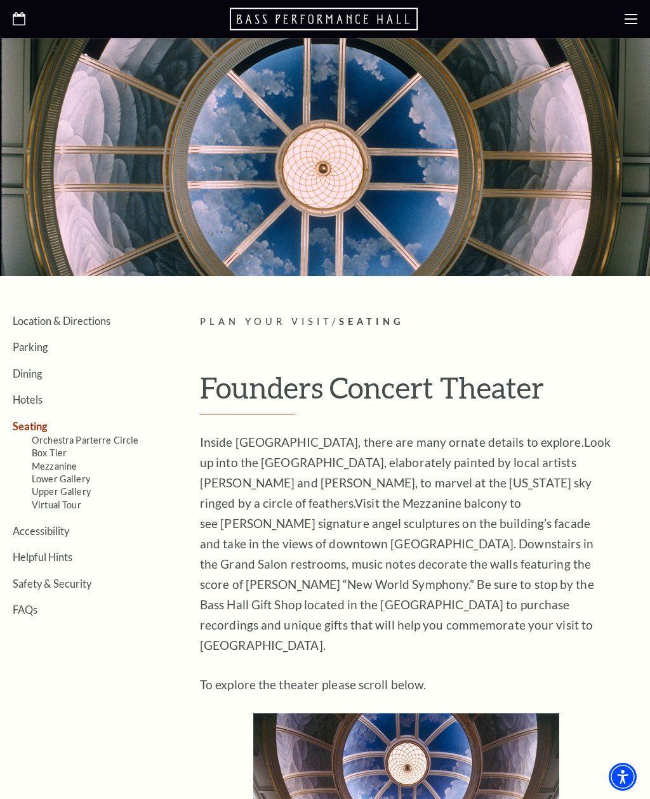
click at [77, 487] on link "Upper Gallery" at bounding box center [61, 491] width 59 height 11
click at [83, 487] on link "Upper Gallery" at bounding box center [61, 491] width 59 height 11
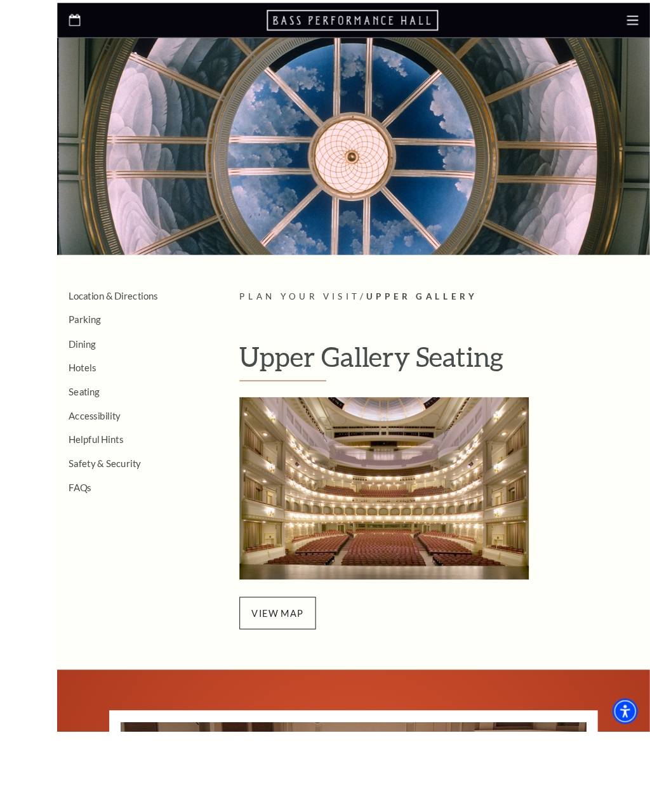
scroll to position [44, 0]
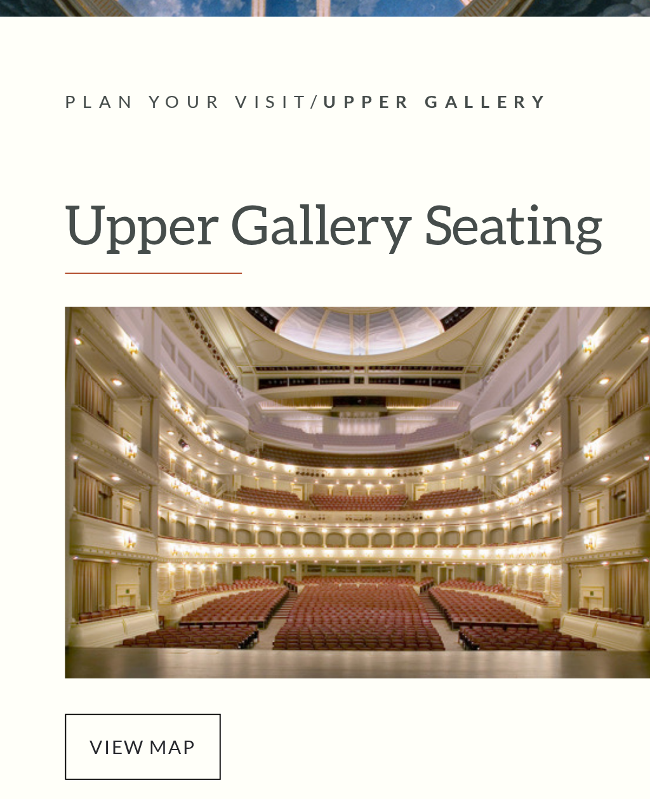
scroll to position [40, 0]
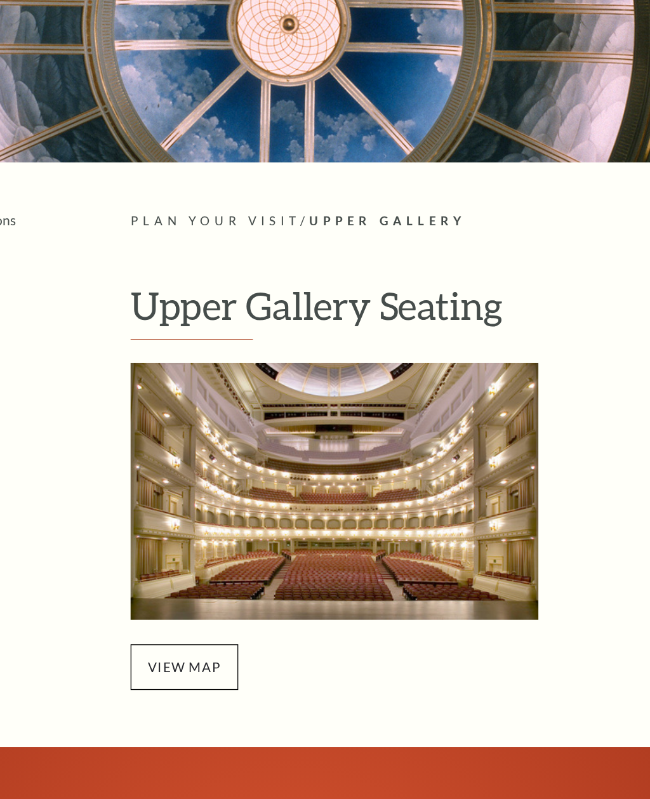
click at [89, 11] on div at bounding box center [325, 117] width 650 height 238
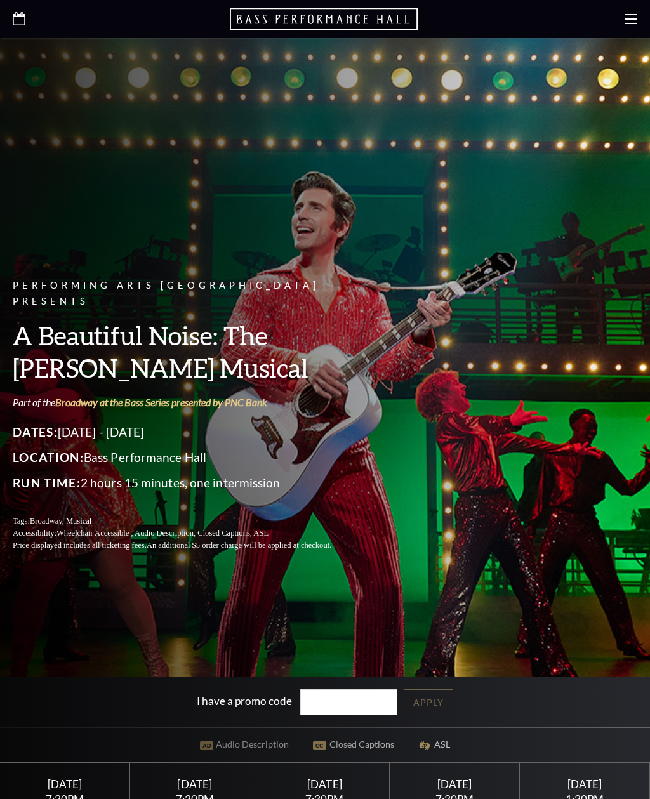
scroll to position [521, 0]
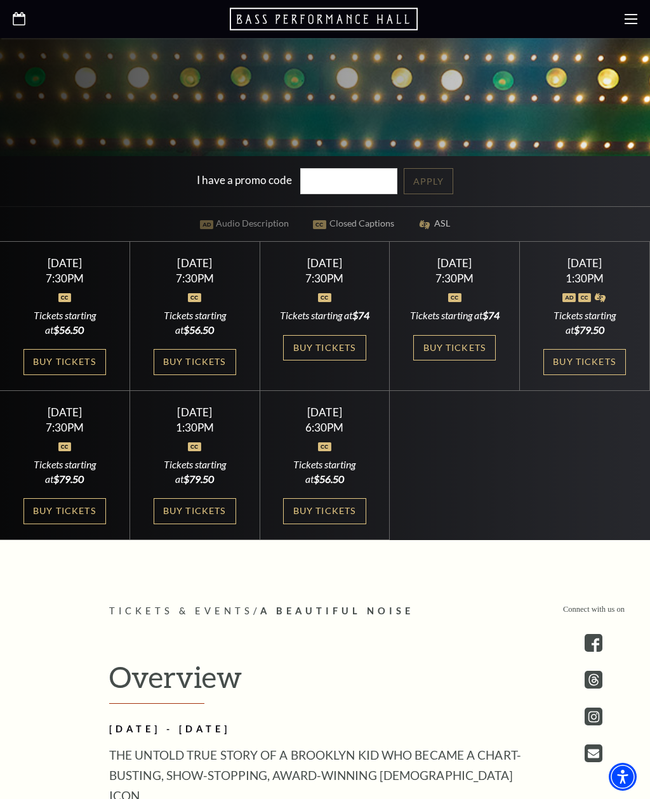
click at [214, 375] on link "Buy Tickets" at bounding box center [195, 362] width 82 height 26
click at [337, 524] on link "Buy Tickets" at bounding box center [324, 511] width 82 height 26
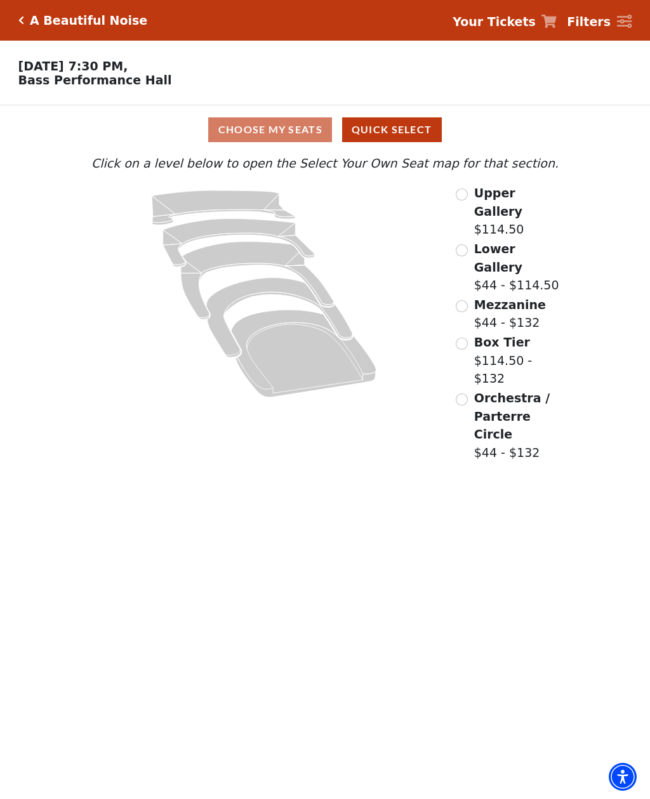
click at [466, 199] on input "Upper Gallery$114.50\a" at bounding box center [461, 194] width 12 height 12
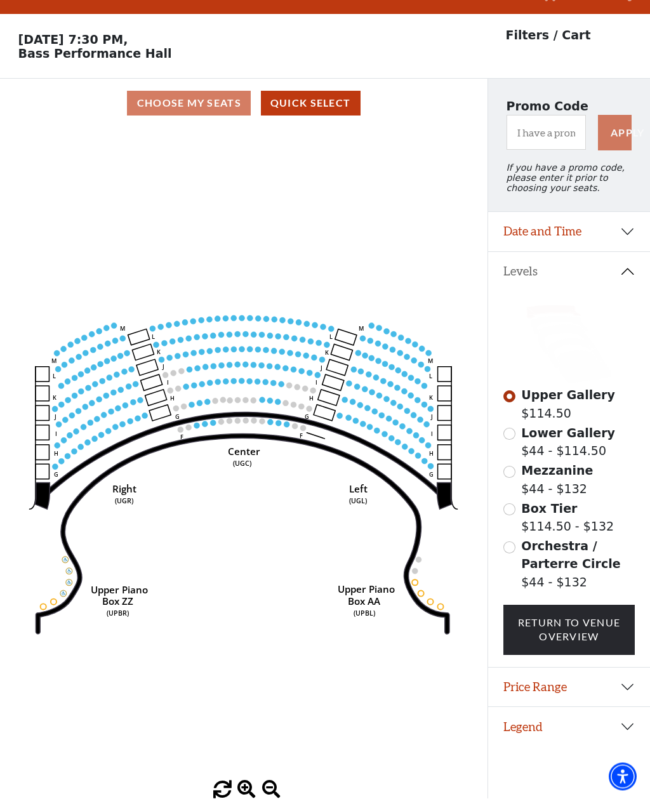
scroll to position [59, 0]
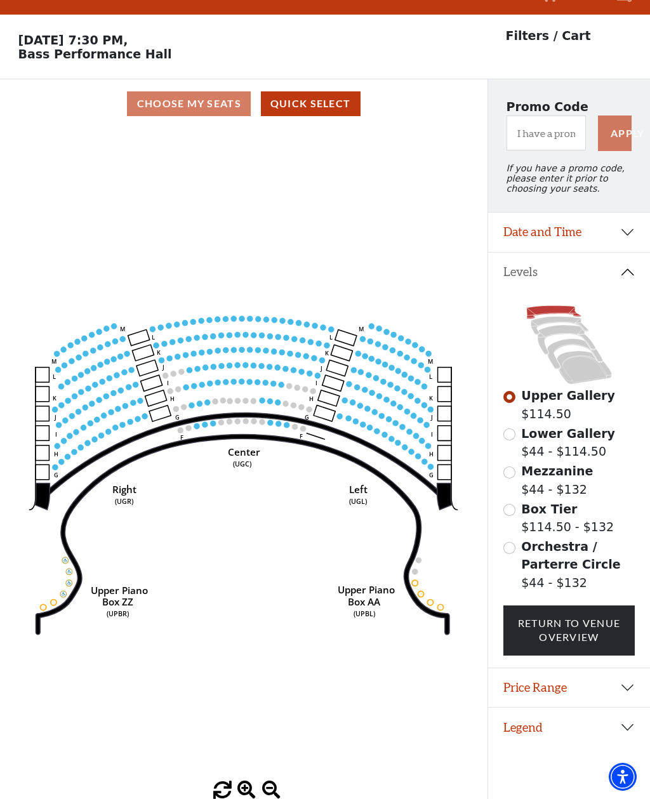
click at [511, 428] on input "Lower Gallery$44 - $114.50\a" at bounding box center [509, 434] width 12 height 12
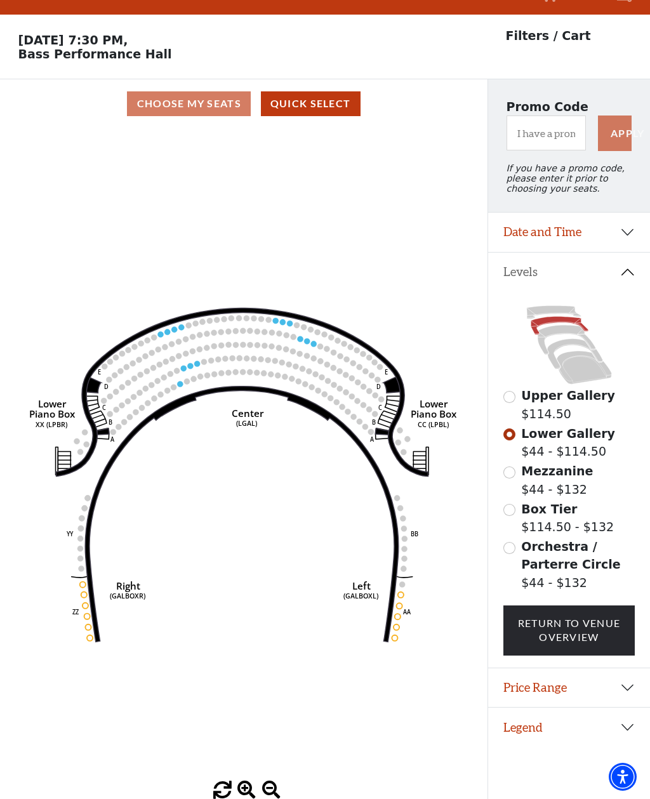
click at [509, 466] on input "Mezzanine$44 - $132\a" at bounding box center [509, 472] width 12 height 12
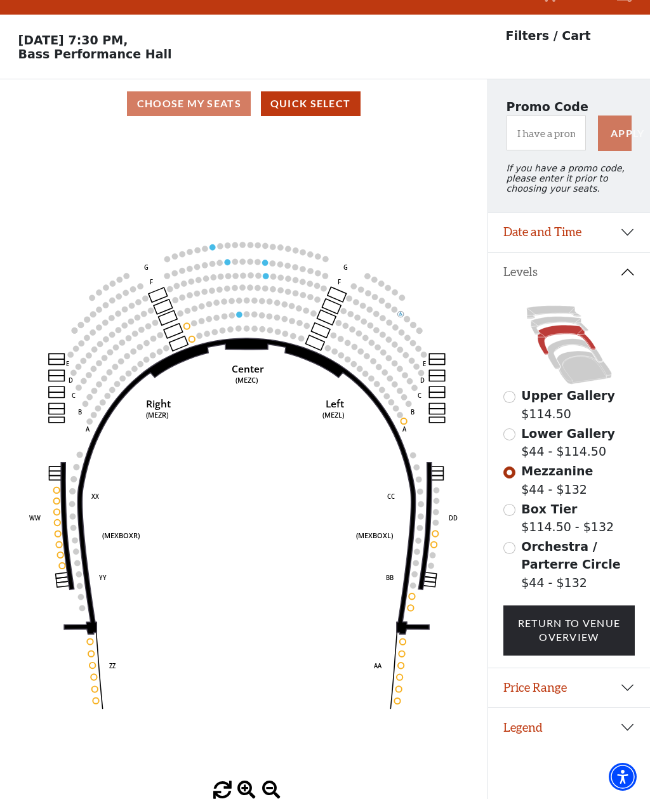
click at [508, 504] on input "Box Tier$114.50 - $132\a" at bounding box center [509, 510] width 12 height 12
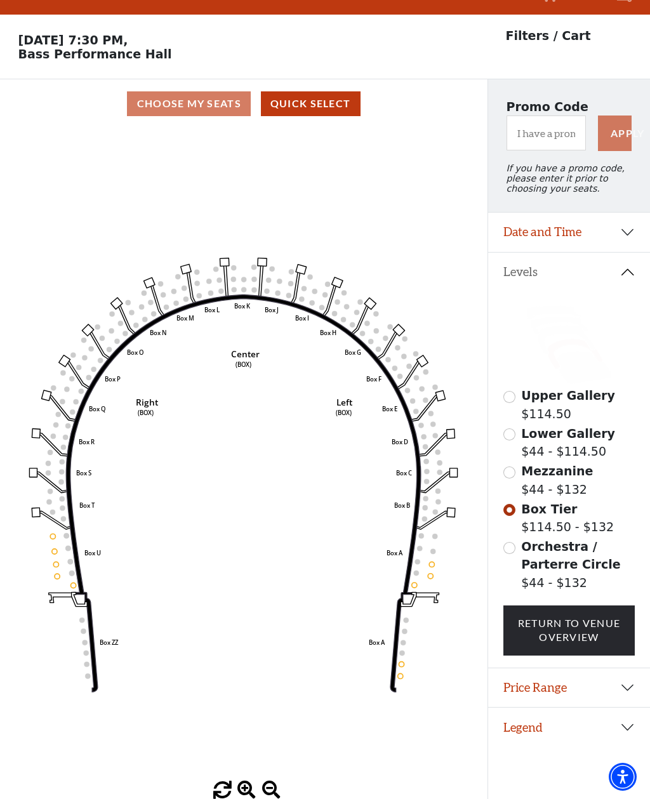
click at [50, 528] on icon "Left (BOX) Right (BOX) Center (BOX) Box ZZ Box U Box T Box S Box R Box Q Box P …" at bounding box center [243, 454] width 438 height 653
click at [59, 540] on icon "Left (BOX) Right (BOX) Center (BOX) Box ZZ Box U Box T Box S Box R Box Q Box P …" at bounding box center [243, 454] width 438 height 653
click at [64, 535] on icon "Left (BOX) Right (BOX) Center (BOX) Box ZZ Box U Box T Box S Box R Box Q Box P …" at bounding box center [243, 454] width 438 height 653
click at [69, 523] on icon "Left (BOX) Right (BOX) Center (BOX) Box ZZ Box U Box T Box S Box R Box Q Box P …" at bounding box center [243, 454] width 438 height 653
click at [67, 550] on icon "Left (BOX) Right (BOX) Center (BOX) Box ZZ Box U Box T Box S Box R Box Q Box P …" at bounding box center [243, 454] width 438 height 653
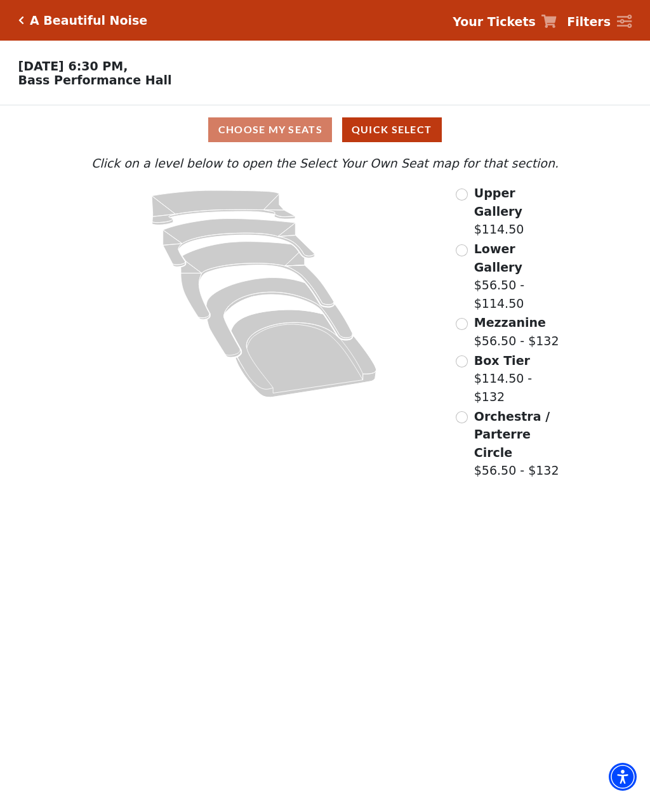
click at [462, 197] on input "Upper Gallery$114.50\a" at bounding box center [461, 194] width 12 height 12
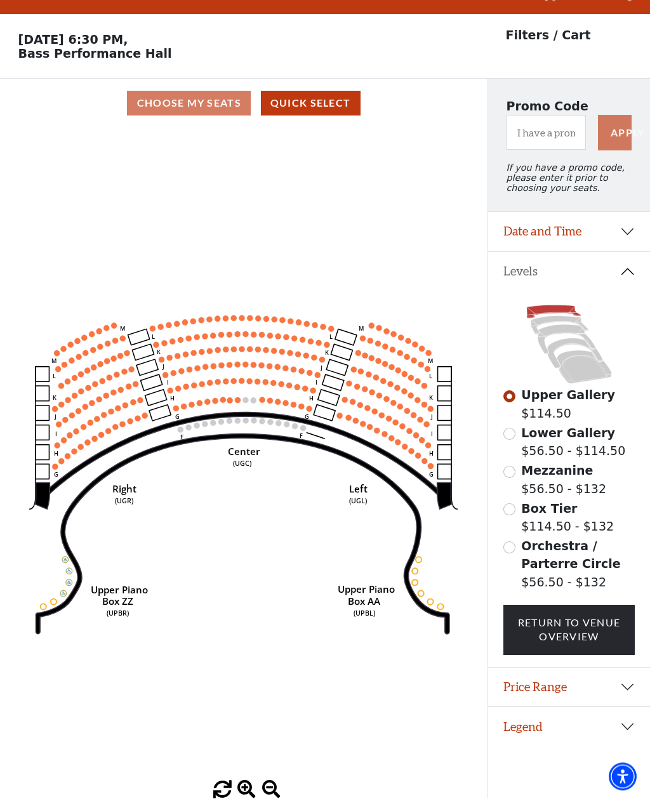
scroll to position [59, 0]
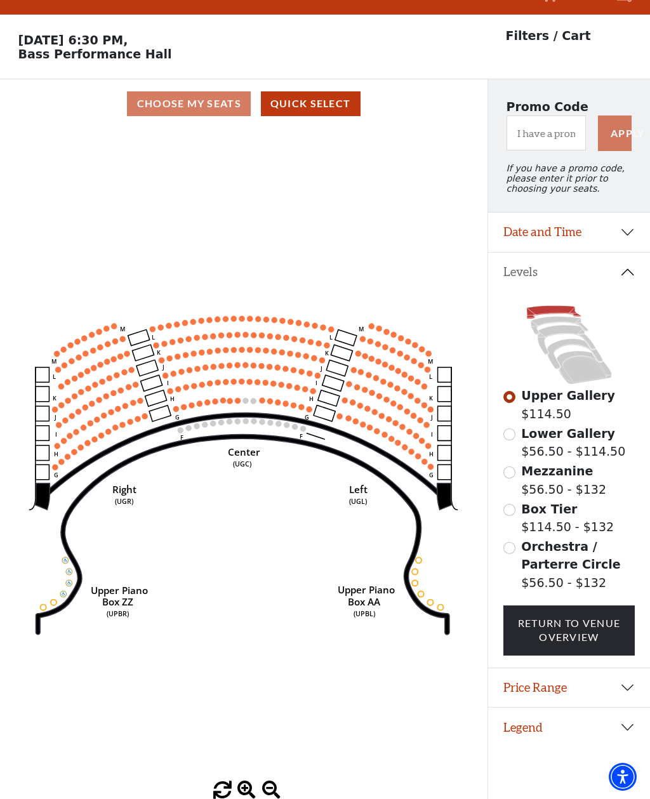
click at [511, 428] on input "Lower Gallery$56.50 - $114.50\a" at bounding box center [509, 434] width 12 height 12
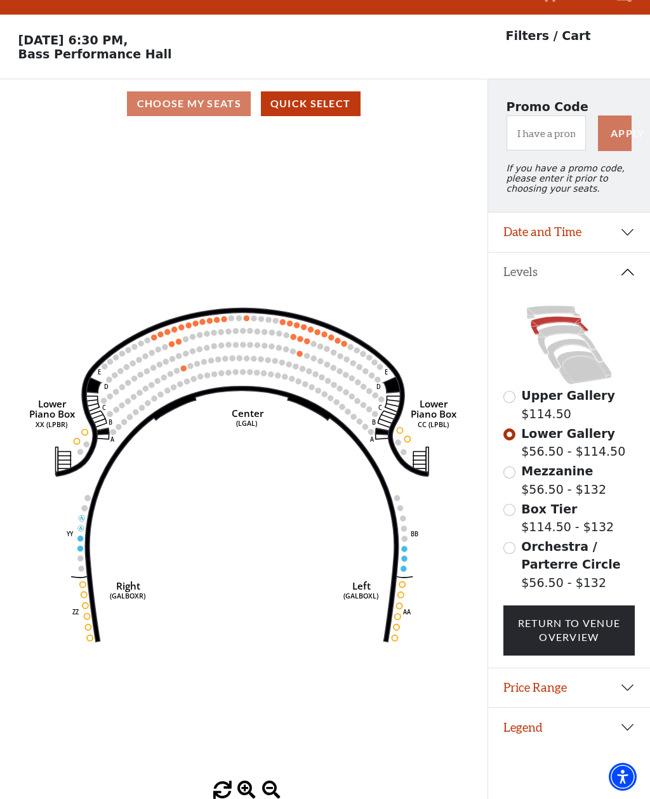
click at [405, 546] on circle at bounding box center [405, 549] width 6 height 6
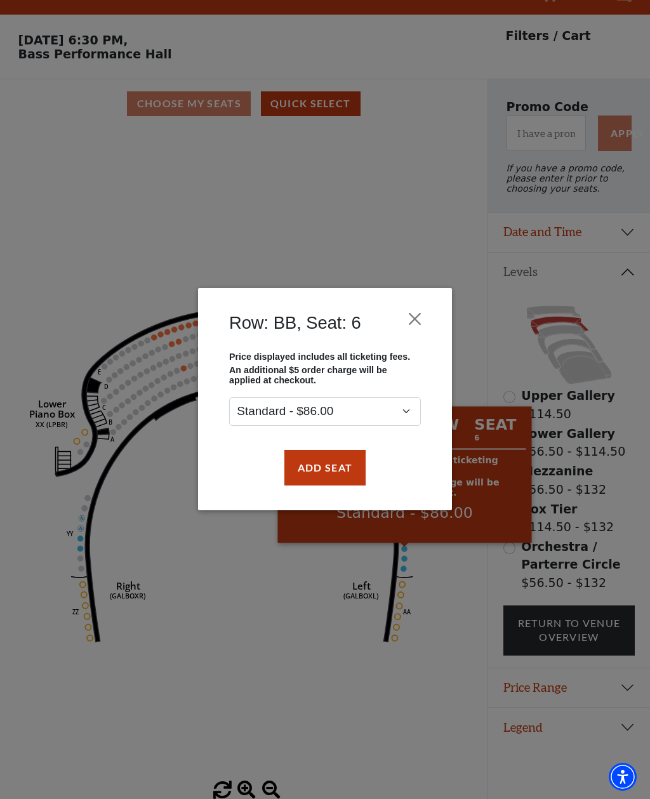
click at [414, 322] on button "Close" at bounding box center [415, 319] width 24 height 24
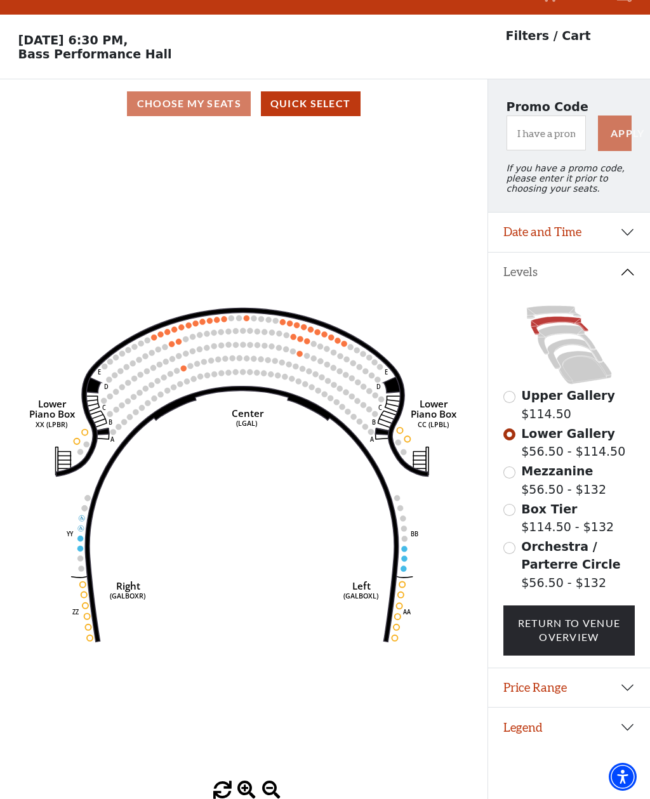
click at [402, 559] on icon "Right (GALBOXR) E D C B A E D C B A YY ZZ Left (GALBOXL) BB AA Center Lower Pia…" at bounding box center [243, 454] width 438 height 653
click at [401, 591] on circle at bounding box center [401, 594] width 6 height 6
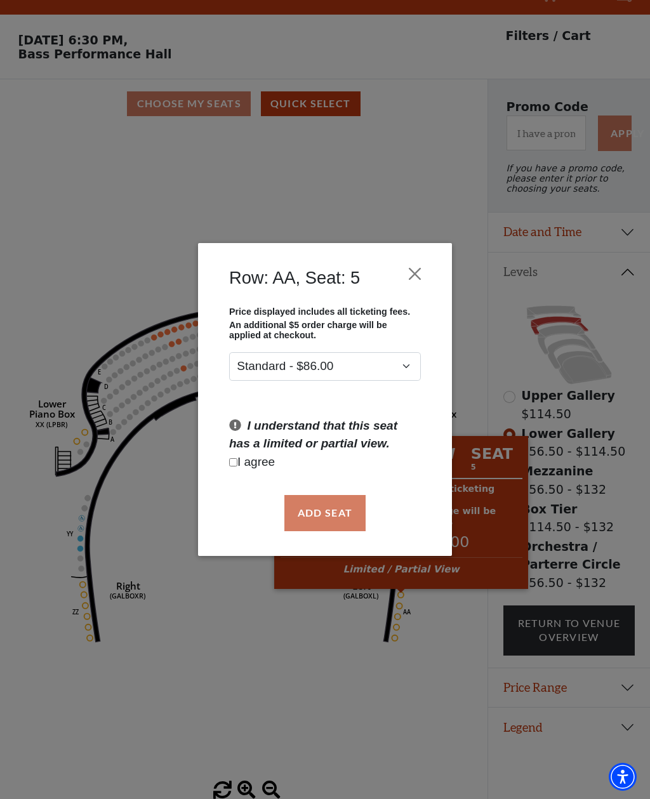
click at [419, 275] on button "Close" at bounding box center [415, 274] width 24 height 24
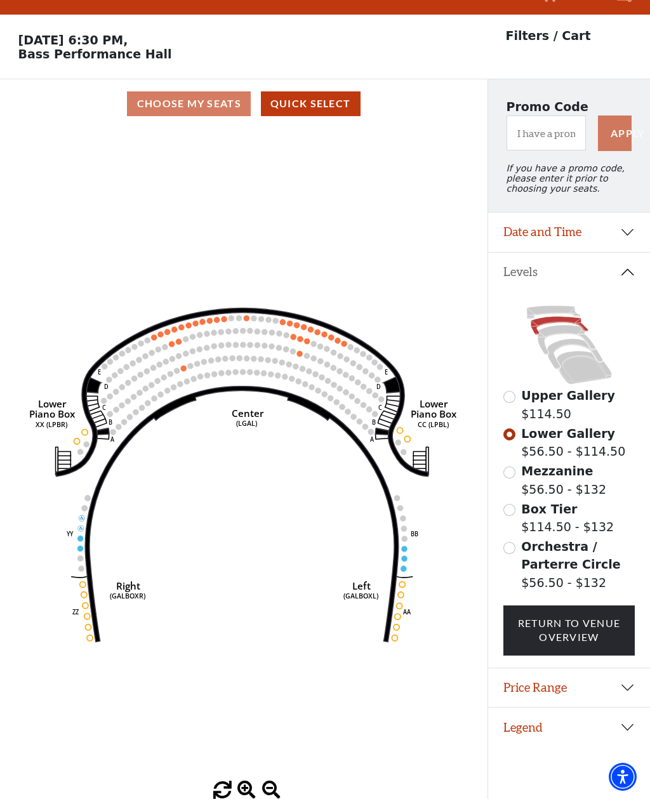
click at [507, 466] on input "Mezzanine$56.50 - $132\a" at bounding box center [509, 472] width 12 height 12
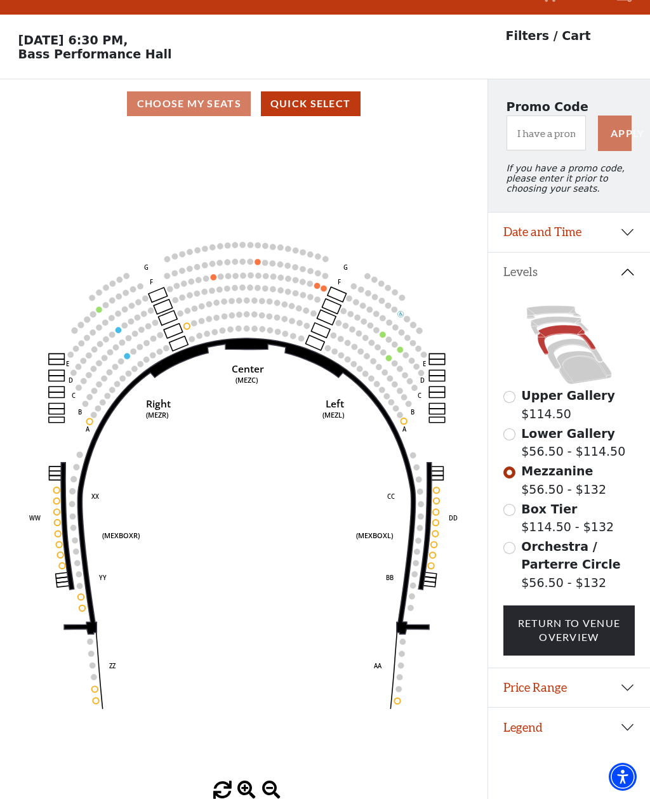
click at [511, 542] on input "Orchestra / Parterre Circle$56.50 - $132\a" at bounding box center [509, 548] width 12 height 12
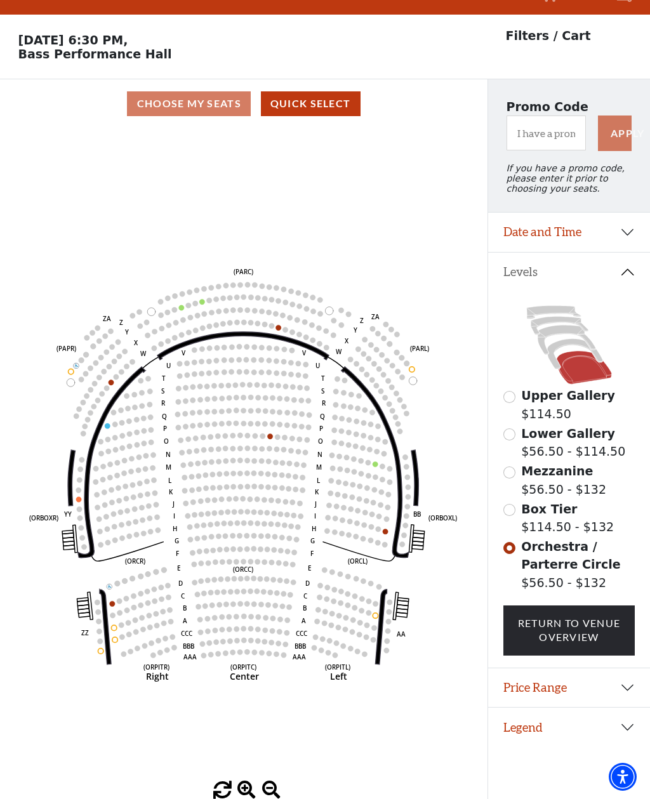
click at [507, 504] on input "Box Tier$114.50 - $132\a" at bounding box center [509, 510] width 12 height 12
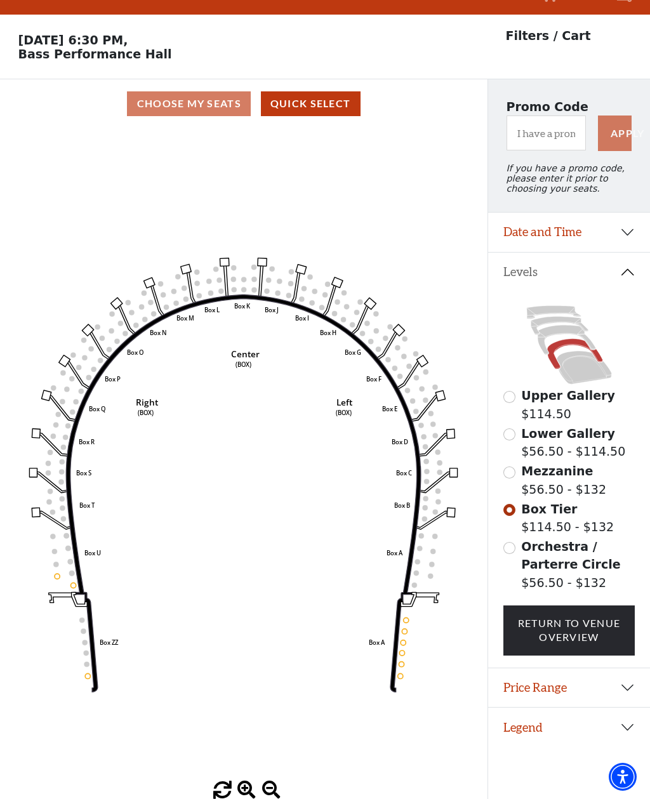
click at [403, 608] on icon "Left (BOX) Right (BOX) Center (BOX) Box ZZ Box U Box T Box S Box R Box Q Box P …" at bounding box center [243, 454] width 438 height 653
click at [403, 650] on circle at bounding box center [402, 652] width 5 height 5
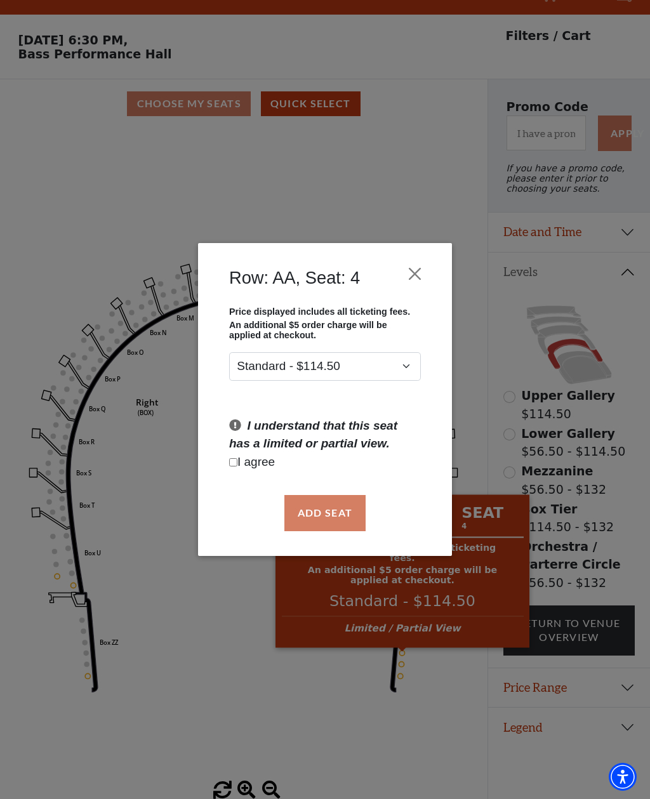
click at [461, 669] on div "Row: AA, Seat: 4 Price displayed includes all ticketing fees. An additional $5 …" at bounding box center [325, 399] width 650 height 799
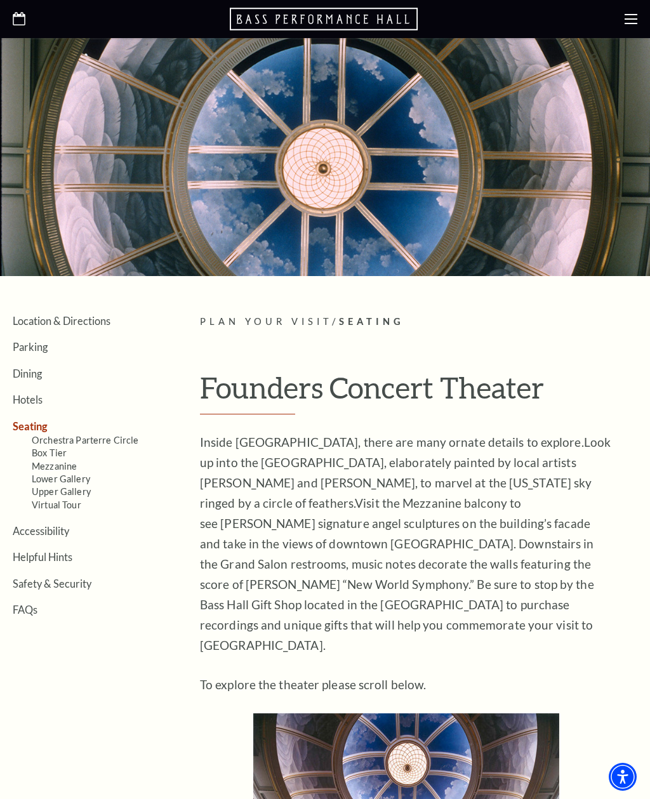
click at [58, 450] on link "Box Tier" at bounding box center [49, 452] width 35 height 11
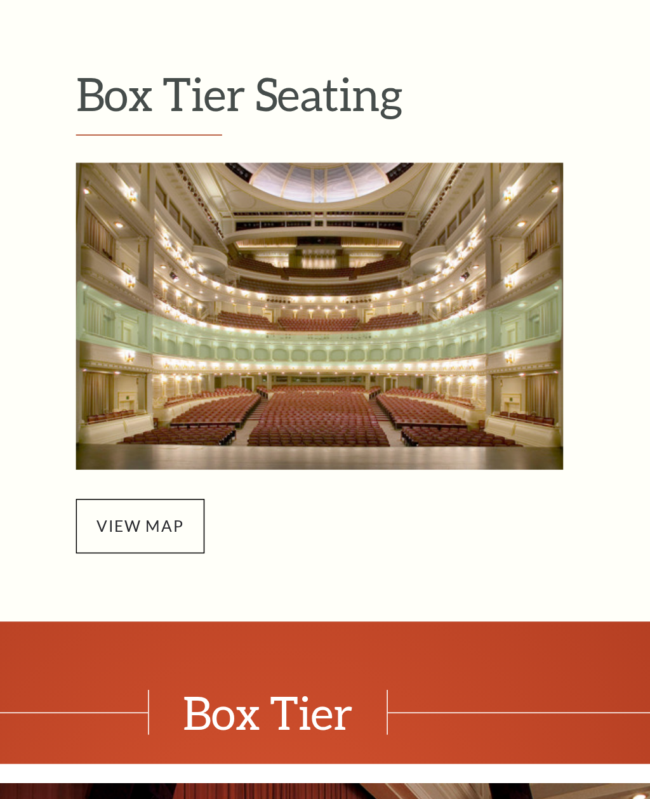
scroll to position [82, 0]
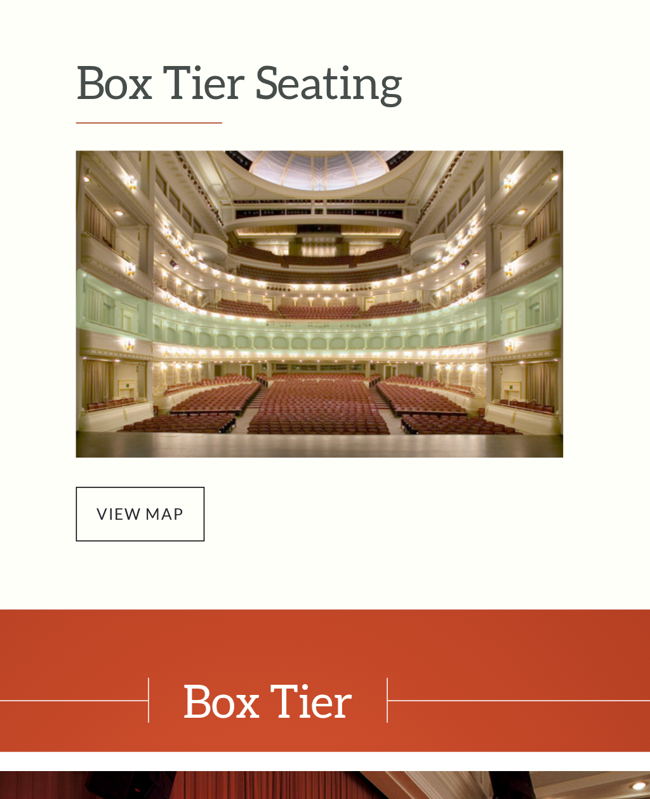
click at [200, 568] on span "view map" at bounding box center [242, 586] width 84 height 36
